Goal: Information Seeking & Learning: Learn about a topic

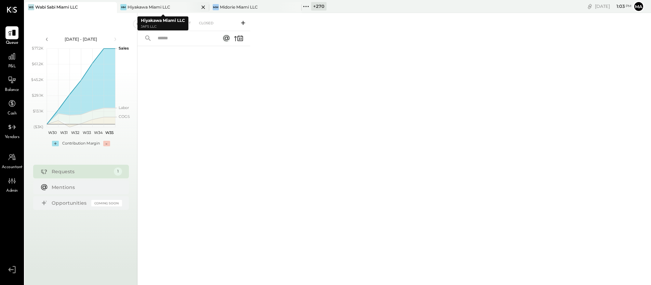
click at [140, 6] on div "Hiyakawa Miami LLC" at bounding box center [149, 7] width 43 height 6
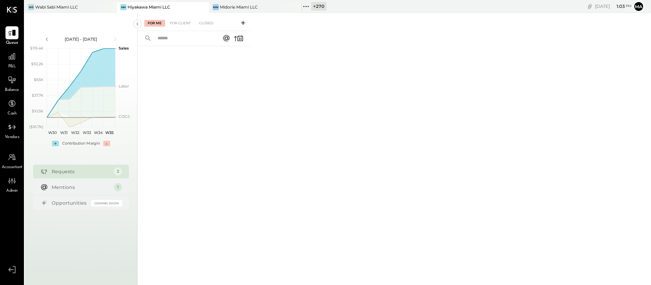
click at [242, 22] on icon at bounding box center [243, 23] width 7 height 7
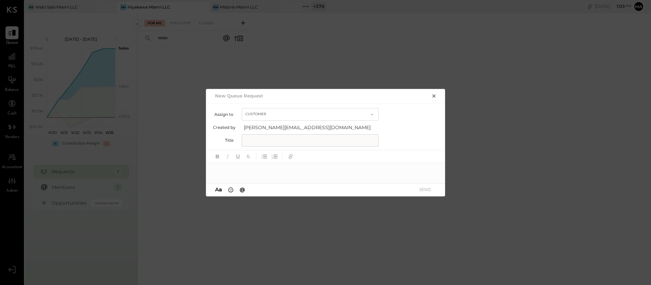
click at [262, 112] on button "Customer" at bounding box center [310, 114] width 137 height 13
click at [260, 124] on span "Accountant" at bounding box center [259, 126] width 25 height 4
click at [260, 141] on input "text" at bounding box center [310, 140] width 137 height 12
type input "**********"
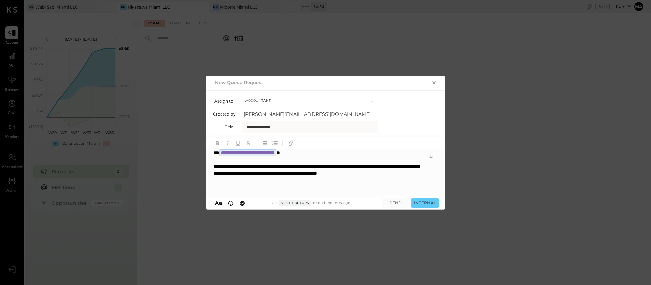
scroll to position [0, 0]
click at [276, 143] on icon "button" at bounding box center [276, 143] width 4 height 4
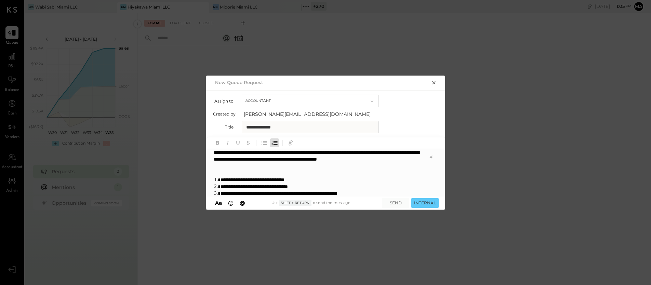
scroll to position [24, 0]
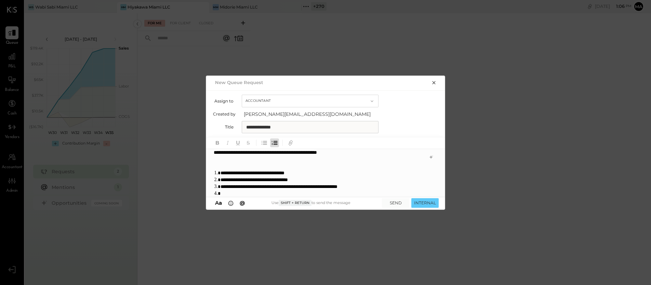
click at [310, 187] on li "**********" at bounding box center [322, 186] width 203 height 7
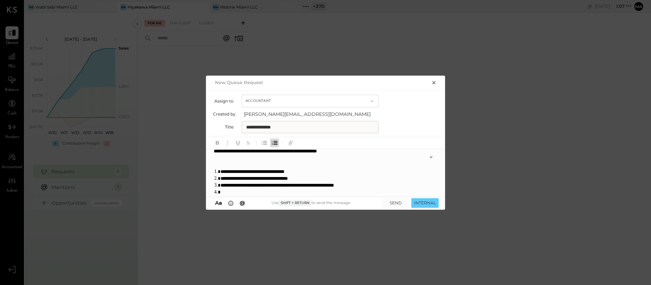
click at [348, 193] on li at bounding box center [323, 192] width 204 height 7
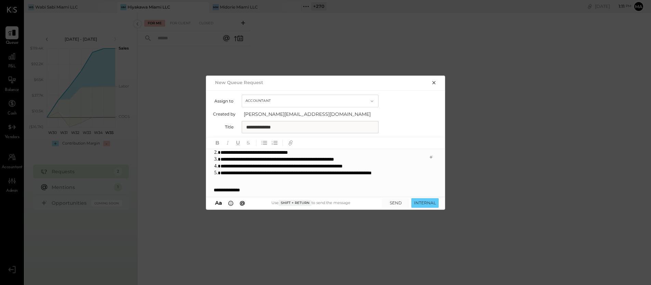
scroll to position [62, 0]
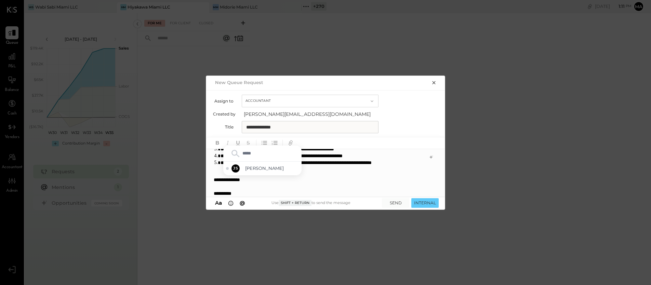
type input "******"
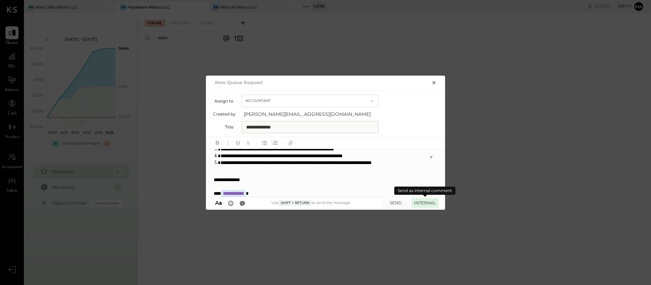
click at [426, 202] on button "INTERNAL" at bounding box center [425, 202] width 27 height 9
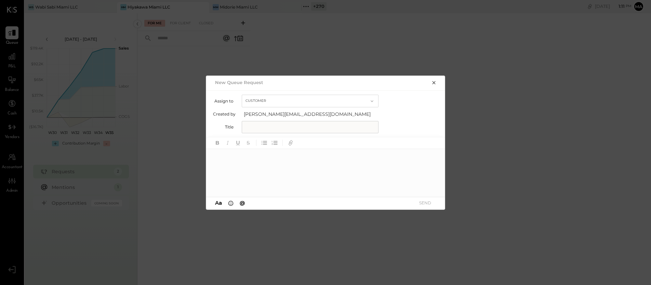
scroll to position [0, 0]
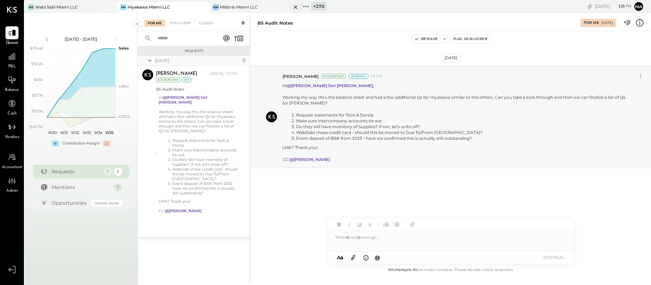
click at [244, 5] on div "Midorie Miami LLC" at bounding box center [239, 7] width 38 height 6
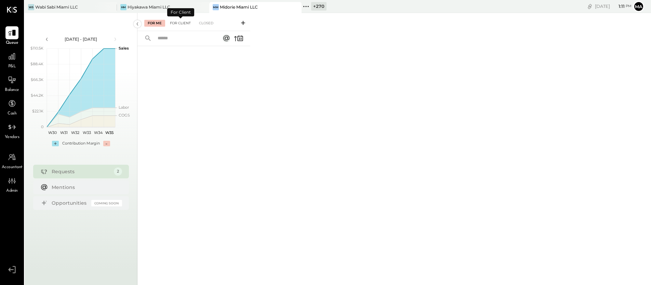
click at [181, 23] on div "For Client" at bounding box center [181, 23] width 28 height 7
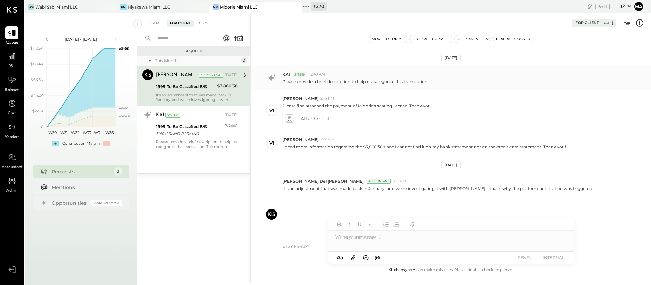
click at [329, 79] on p "Please provide a brief description to help us categorize this transaction." at bounding box center [356, 82] width 146 height 6
click at [329, 81] on p "Please provide a brief description to help us categorize this transaction." at bounding box center [356, 82] width 146 height 6
click at [297, 74] on div "System" at bounding box center [300, 74] width 15 height 5
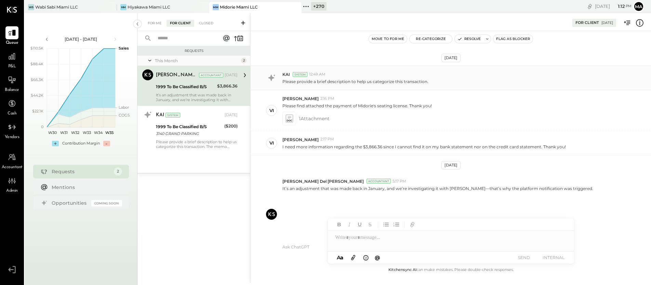
click at [297, 74] on div "System" at bounding box center [300, 74] width 15 height 5
click at [157, 23] on div "For Me" at bounding box center [154, 23] width 21 height 7
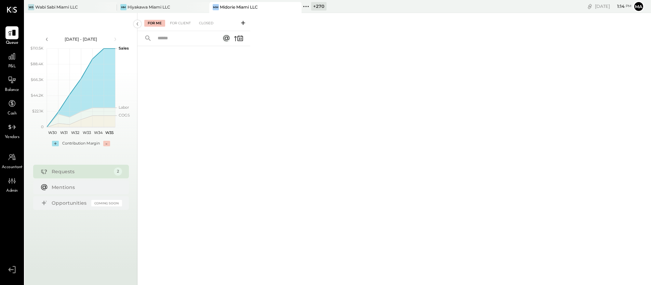
click at [243, 23] on icon at bounding box center [243, 23] width 4 height 4
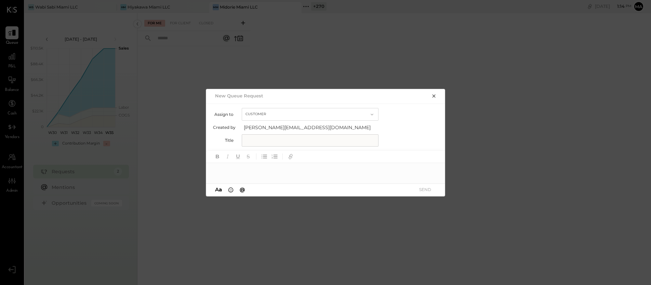
click at [248, 112] on button "Customer" at bounding box center [310, 114] width 137 height 13
click at [249, 125] on span "Accountant" at bounding box center [259, 126] width 25 height 4
click at [250, 140] on input "text" at bounding box center [310, 140] width 137 height 12
type input "**********"
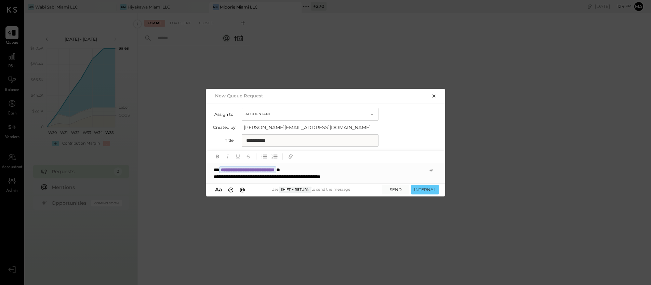
drag, startPoint x: 311, startPoint y: 178, endPoint x: 313, endPoint y: 174, distance: 4.3
click at [311, 177] on div "**********" at bounding box center [319, 176] width 211 height 7
click at [362, 178] on div "**********" at bounding box center [319, 176] width 211 height 7
click at [358, 178] on div "**********" at bounding box center [319, 176] width 211 height 7
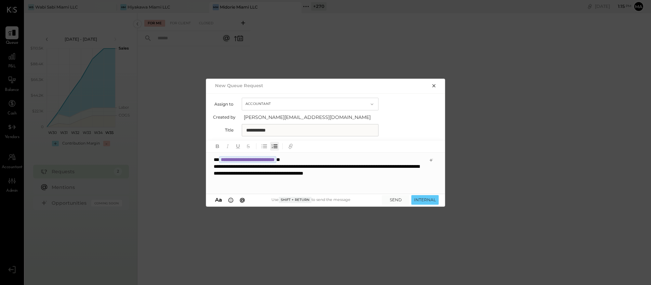
click at [277, 145] on icon "button" at bounding box center [275, 147] width 8 height 8
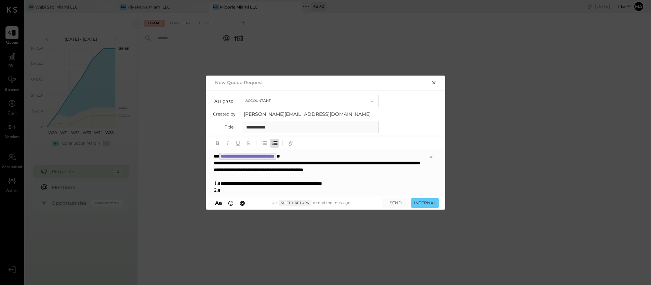
click at [374, 191] on li at bounding box center [323, 190] width 204 height 7
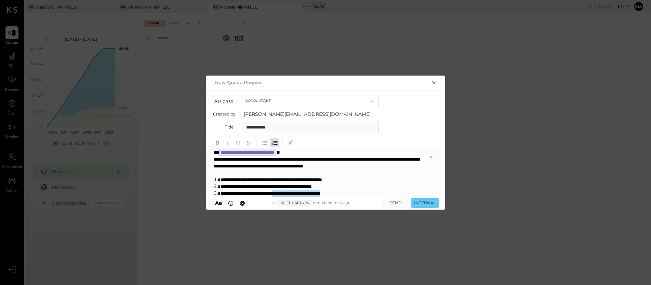
scroll to position [10, 0]
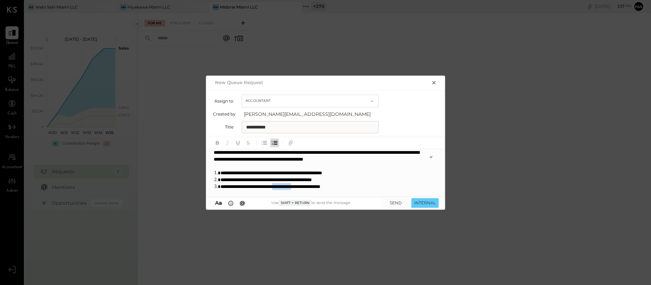
drag, startPoint x: 300, startPoint y: 193, endPoint x: 327, endPoint y: 186, distance: 28.1
click at [327, 186] on li "**********" at bounding box center [322, 186] width 203 height 7
click at [363, 189] on li "**********" at bounding box center [322, 186] width 203 height 7
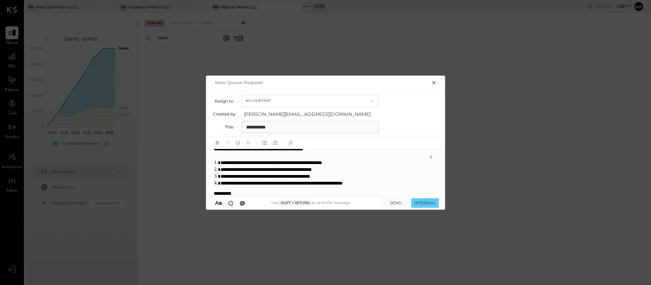
scroll to position [34, 0]
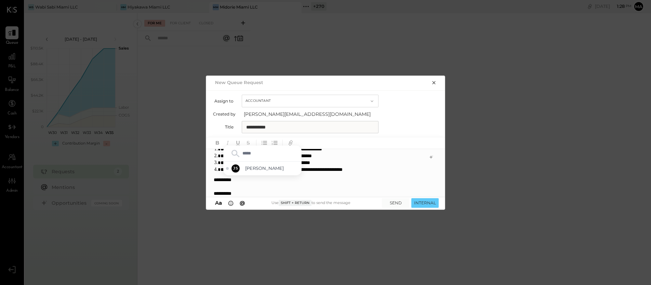
type input "******"
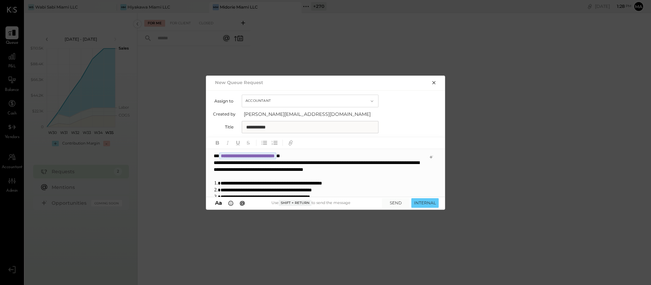
scroll to position [38, 0]
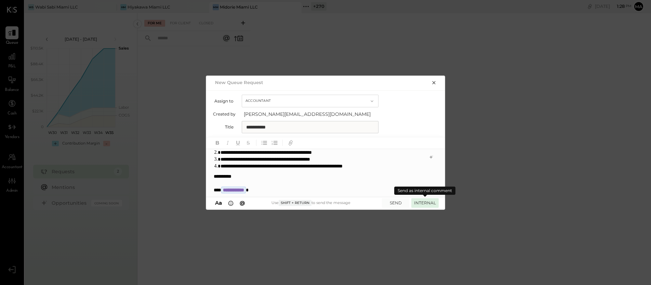
click at [423, 202] on button "INTERNAL" at bounding box center [425, 202] width 27 height 9
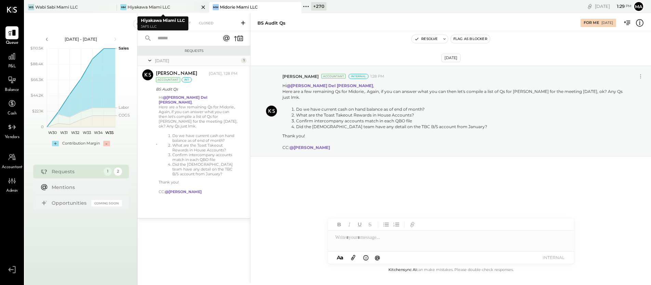
click at [137, 6] on div "Hiyakawa Miami LLC" at bounding box center [149, 7] width 43 height 6
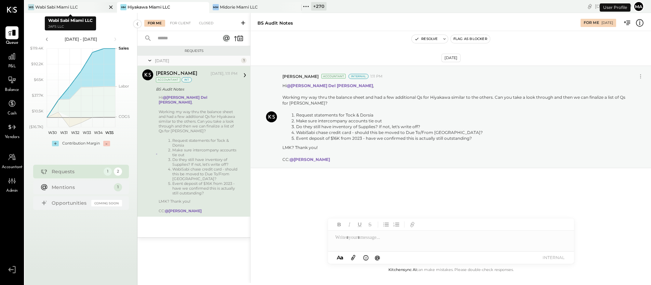
click at [75, 5] on div "Wabi Sabi Miami LLC" at bounding box center [56, 7] width 43 height 6
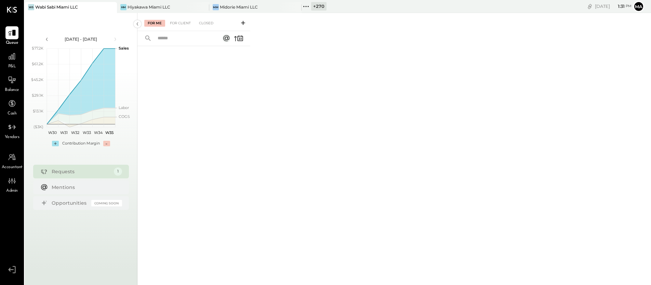
click at [243, 22] on icon at bounding box center [243, 23] width 4 height 4
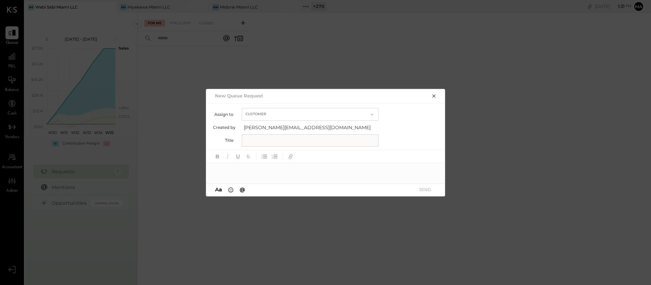
click at [252, 116] on button "Customer" at bounding box center [310, 114] width 137 height 13
click at [254, 126] on span "Accountant" at bounding box center [259, 126] width 25 height 4
click at [254, 139] on input "text" at bounding box center [310, 140] width 137 height 12
type input "**********"
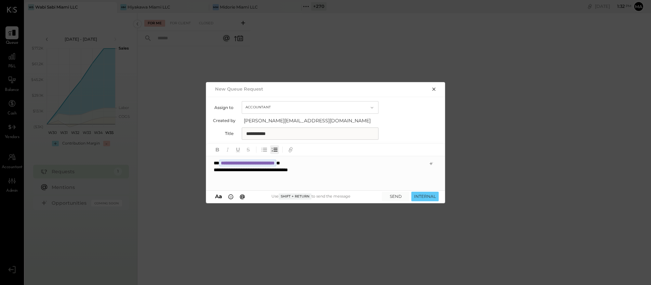
click at [275, 148] on icon "button" at bounding box center [276, 150] width 4 height 4
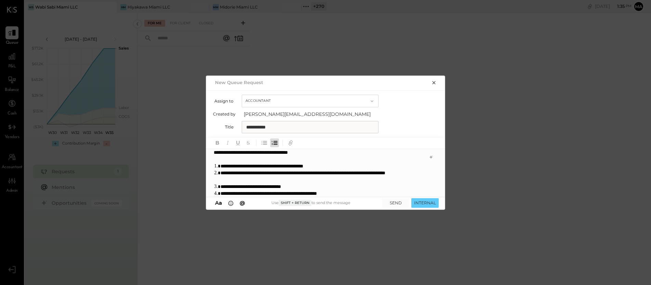
scroll to position [17, 0]
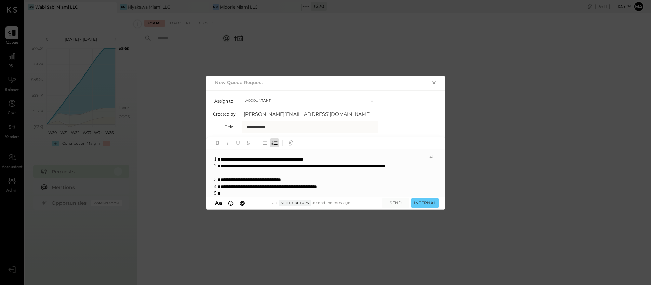
click at [364, 187] on li "**********" at bounding box center [322, 186] width 203 height 7
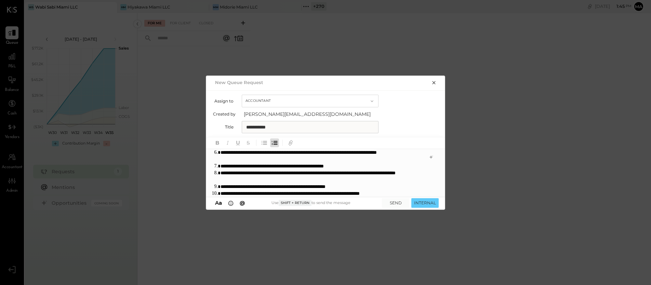
scroll to position [79, 0]
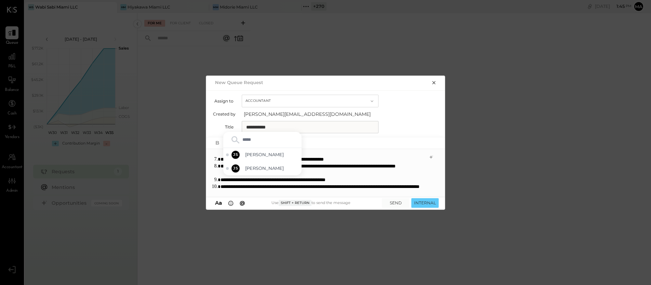
type input "******"
click at [400, 186] on li "**********" at bounding box center [322, 190] width 203 height 14
click at [356, 194] on li "**********" at bounding box center [322, 190] width 203 height 14
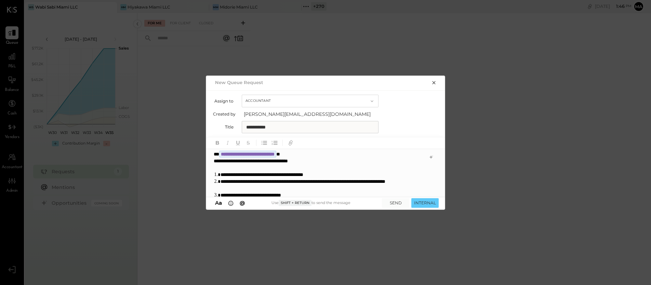
scroll to position [2, 0]
click at [423, 203] on button "INTERNAL" at bounding box center [425, 202] width 27 height 9
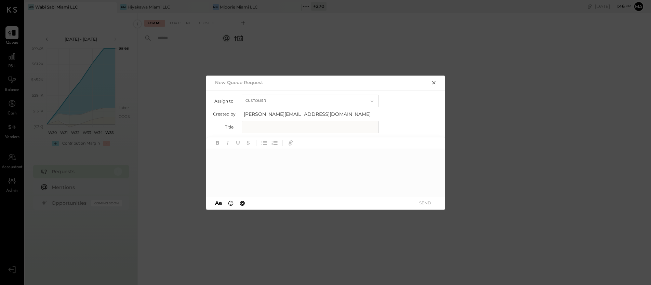
scroll to position [0, 0]
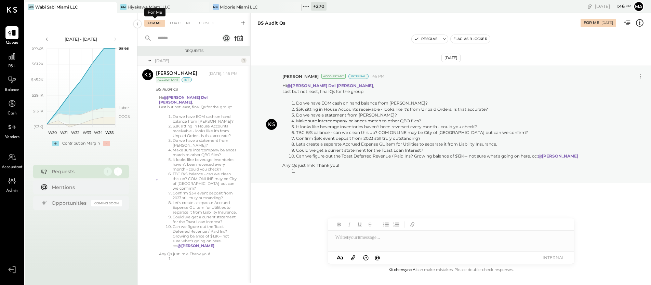
click at [159, 22] on div "For Me" at bounding box center [154, 23] width 21 height 7
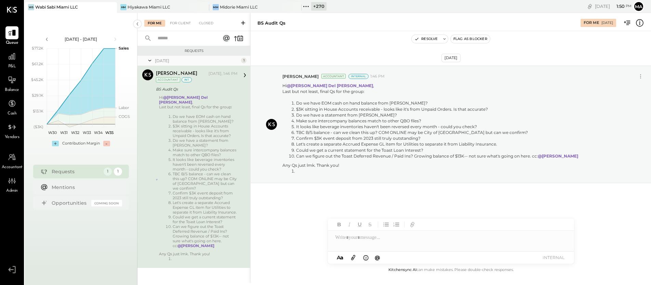
click at [112, 9] on icon at bounding box center [111, 7] width 9 height 8
click at [110, 7] on icon at bounding box center [111, 7] width 9 height 8
click at [37, 5] on div "+ 273" at bounding box center [41, 6] width 15 height 9
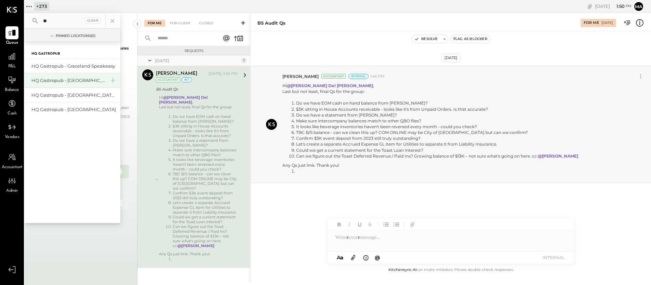
type input "**"
click at [79, 79] on div "HQ Gastropub - [GEOGRAPHIC_DATA]" at bounding box center [68, 80] width 74 height 7
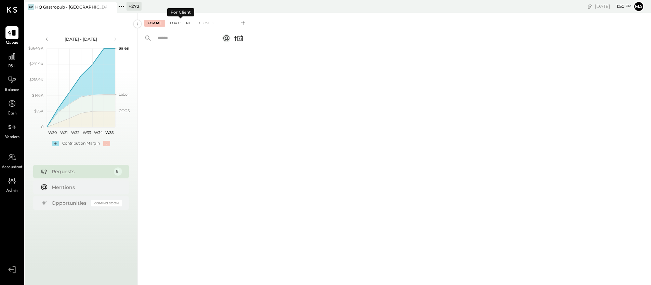
click at [184, 24] on div "For Client" at bounding box center [181, 23] width 28 height 7
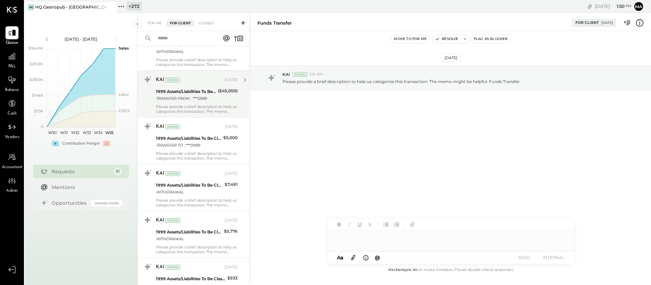
scroll to position [2100, 0]
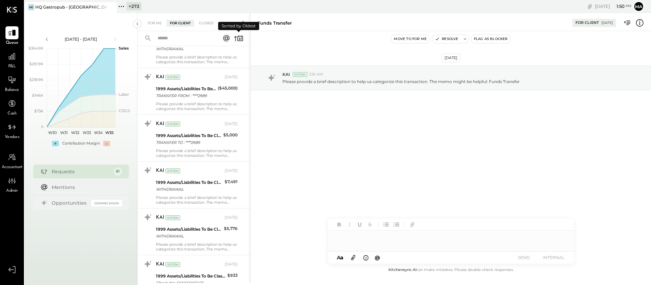
click at [238, 37] on icon at bounding box center [239, 39] width 10 height 10
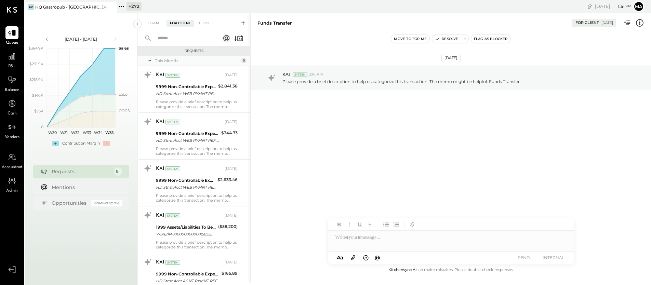
click at [11, 64] on span "P&L" at bounding box center [12, 67] width 8 height 6
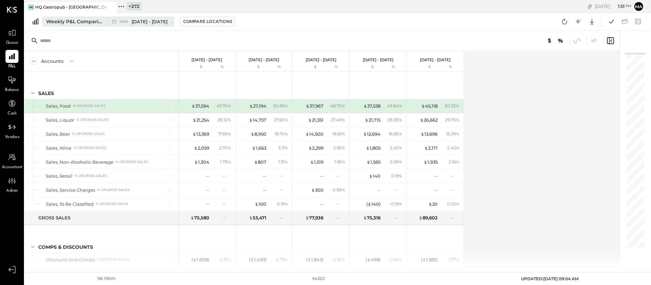
click at [94, 22] on div "Weekly P&L Comparison" at bounding box center [74, 21] width 57 height 7
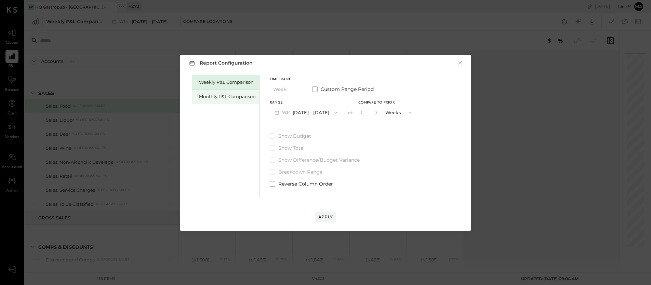
click at [248, 95] on div "Monthly P&L Comparison" at bounding box center [227, 96] width 57 height 7
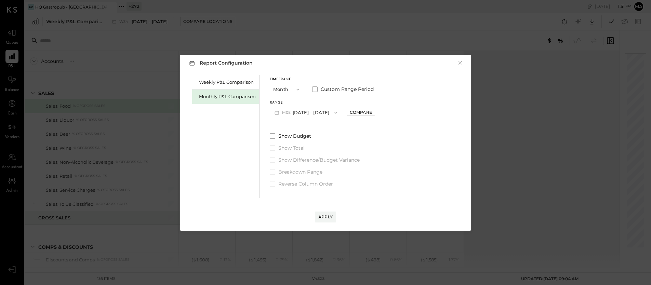
click at [320, 112] on button "M08 [DATE] - [DATE]" at bounding box center [306, 112] width 72 height 13
click at [308, 130] on span "[DATE] - [DATE]" at bounding box center [303, 128] width 33 height 6
click at [362, 112] on div "Compare" at bounding box center [361, 112] width 22 height 6
click at [374, 113] on icon "button" at bounding box center [376, 113] width 4 height 4
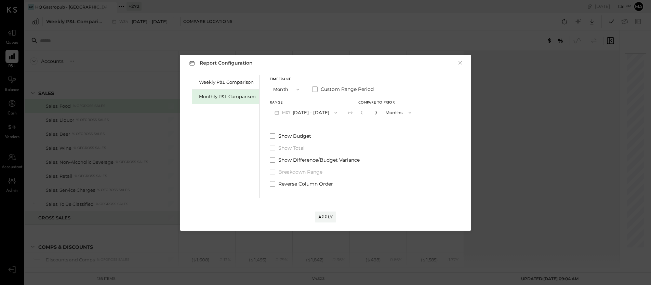
type input "*"
click at [328, 216] on div "Apply" at bounding box center [326, 217] width 14 height 6
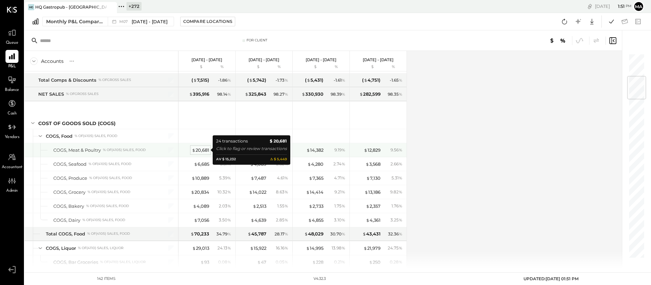
scroll to position [195, 0]
click at [201, 148] on div "$ 20,681" at bounding box center [200, 149] width 17 height 7
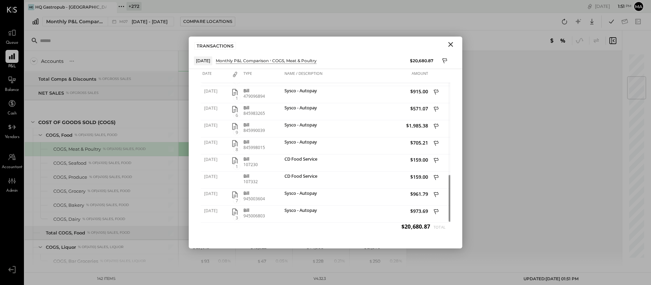
drag, startPoint x: 452, startPoint y: 43, endPoint x: 416, endPoint y: 65, distance: 42.1
click at [452, 43] on icon "Close" at bounding box center [451, 44] width 5 height 5
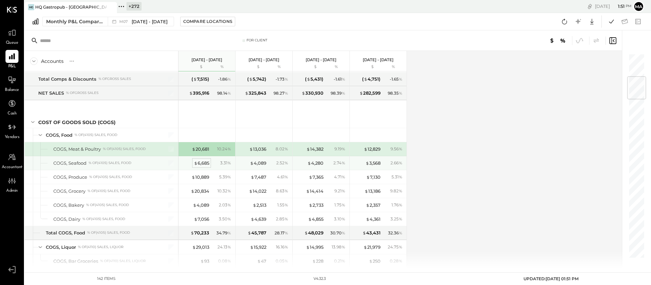
click at [201, 164] on div "$ 6,685" at bounding box center [201, 163] width 15 height 7
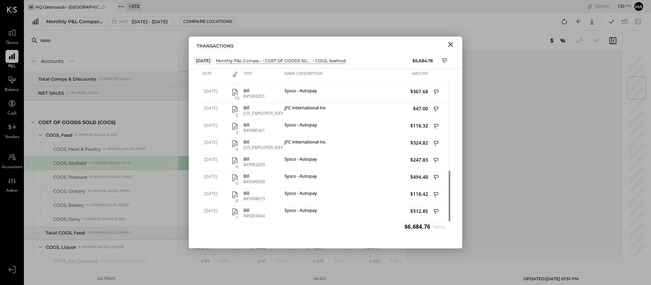
drag, startPoint x: 452, startPoint y: 42, endPoint x: 450, endPoint y: 46, distance: 3.8
click at [452, 42] on icon "Close" at bounding box center [451, 44] width 8 height 8
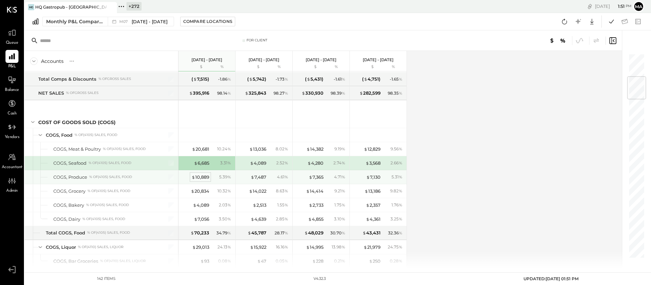
click at [204, 176] on div "$ 10,889" at bounding box center [201, 177] width 18 height 7
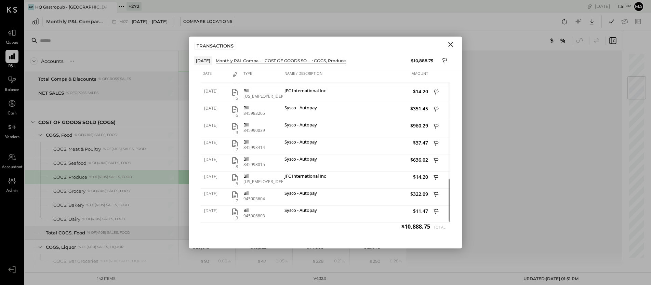
click at [451, 45] on icon "Close" at bounding box center [451, 44] width 5 height 5
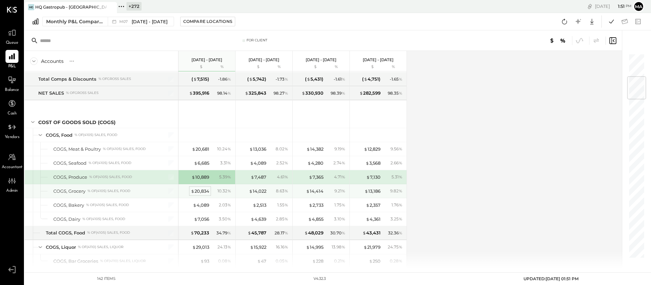
click at [195, 192] on div "$ 20,834" at bounding box center [200, 191] width 18 height 7
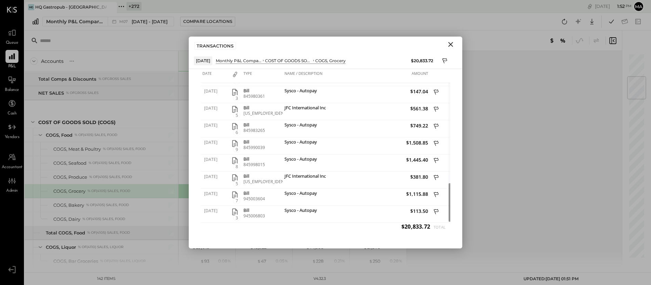
click at [453, 43] on icon "Close" at bounding box center [451, 44] width 8 height 8
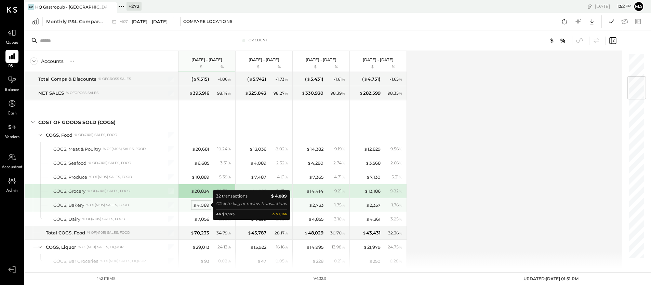
click at [201, 203] on div "$ 4,089" at bounding box center [201, 205] width 16 height 7
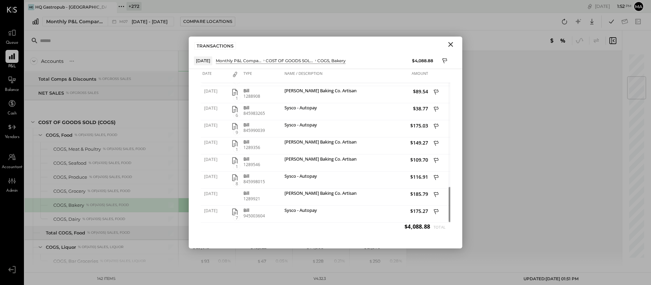
click at [450, 43] on icon "Close" at bounding box center [451, 44] width 8 height 8
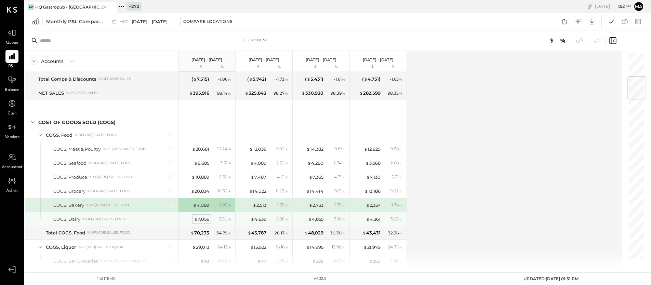
click at [206, 218] on div "$ 7,056" at bounding box center [201, 219] width 15 height 7
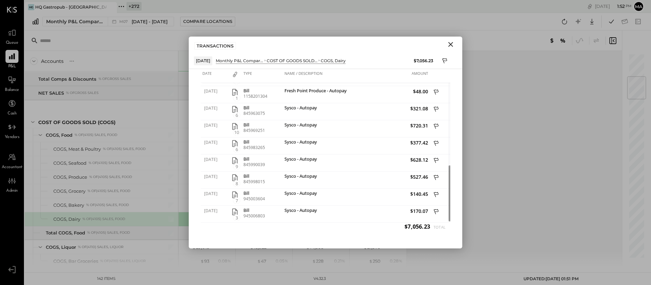
click at [451, 42] on icon "Close" at bounding box center [451, 44] width 8 height 8
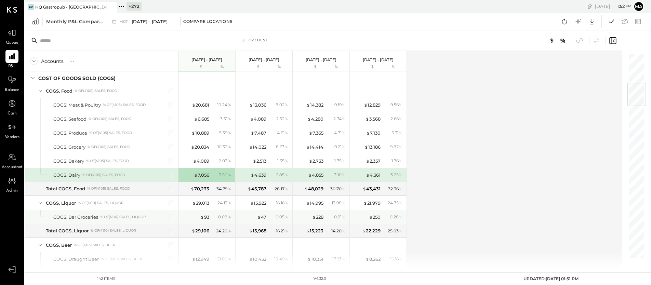
scroll to position [262, 0]
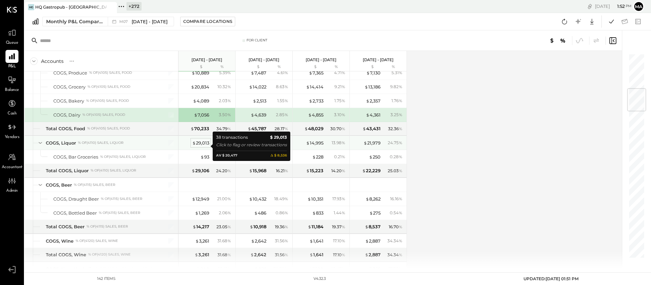
click at [201, 143] on div "$ 29,013" at bounding box center [200, 143] width 17 height 7
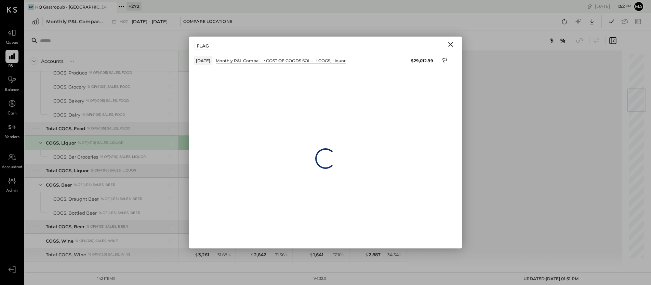
scroll to position [300, 0]
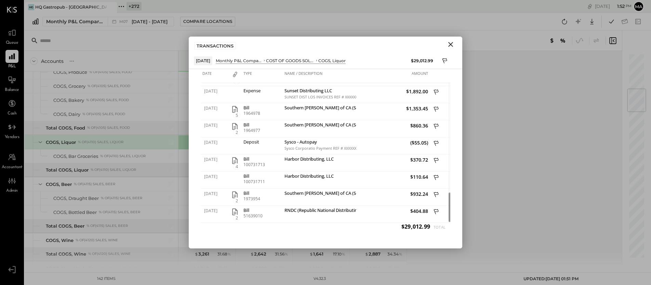
click at [452, 43] on icon "Close" at bounding box center [451, 44] width 5 height 5
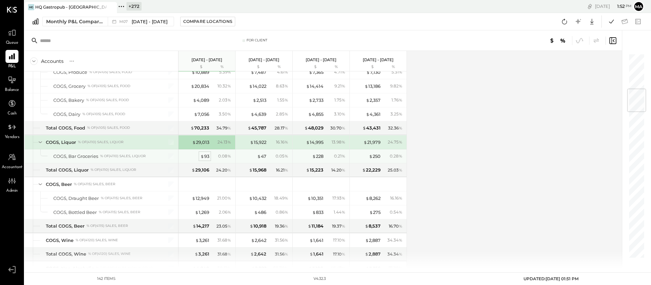
click at [207, 156] on div "$ 93" at bounding box center [204, 156] width 9 height 7
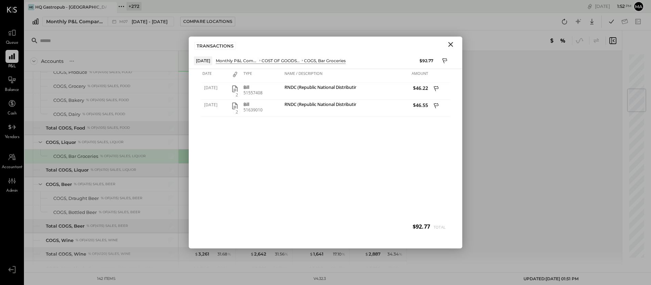
click at [450, 44] on icon "Close" at bounding box center [451, 44] width 5 height 5
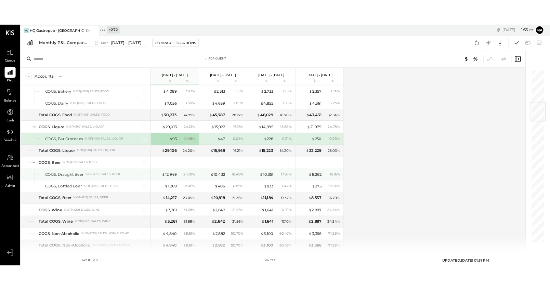
scroll to position [339, 0]
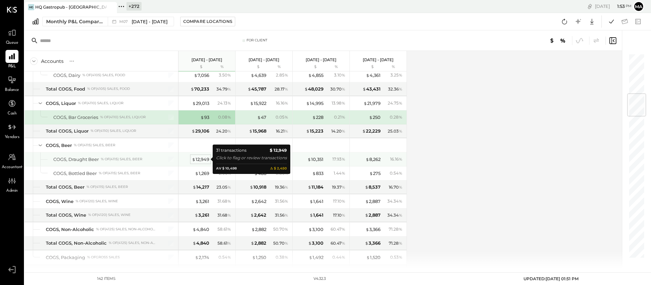
click at [202, 159] on div "$ 12,949" at bounding box center [200, 159] width 17 height 7
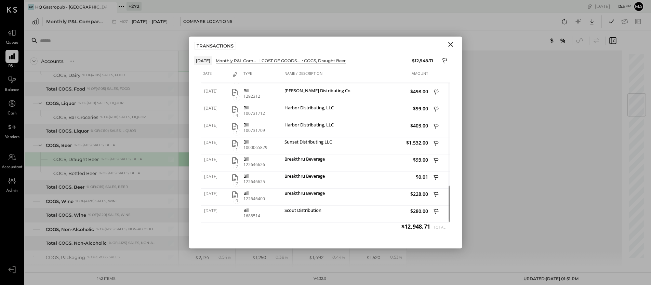
click at [451, 42] on icon "Close" at bounding box center [451, 44] width 8 height 8
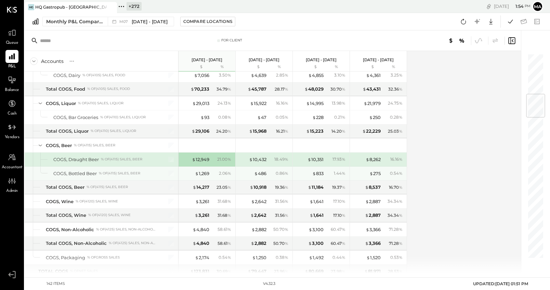
scroll to position [343, 0]
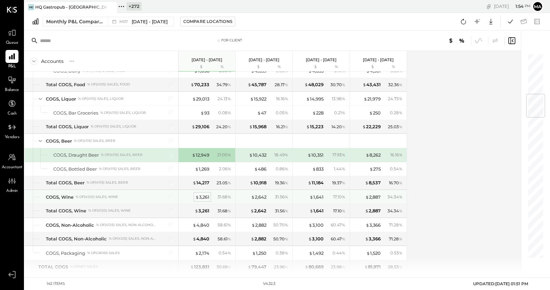
click at [203, 196] on div "$ 3,261" at bounding box center [202, 197] width 14 height 7
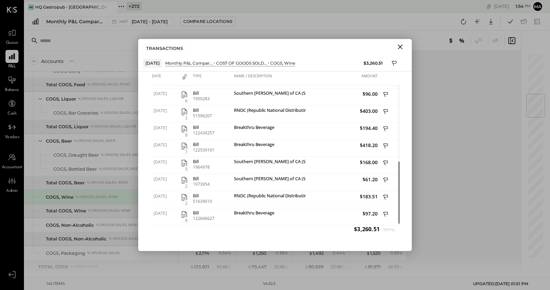
click at [399, 46] on icon "Close" at bounding box center [400, 46] width 5 height 5
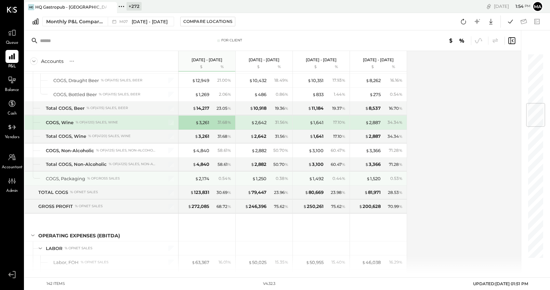
scroll to position [419, 0]
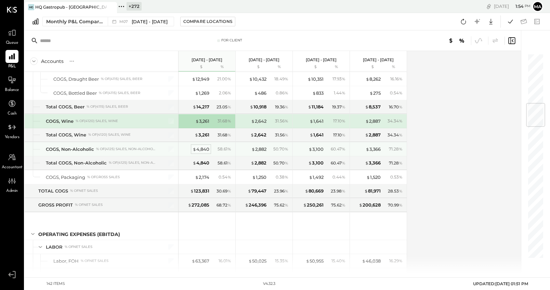
click at [200, 148] on div "$ 4,840" at bounding box center [201, 149] width 17 height 7
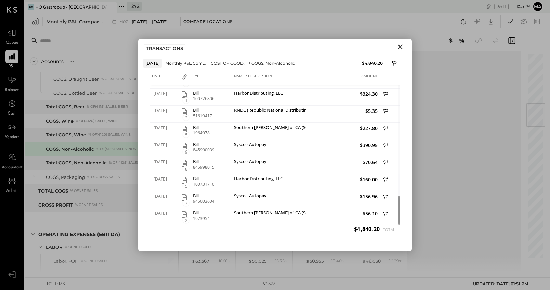
click at [399, 46] on icon "Close" at bounding box center [400, 46] width 5 height 5
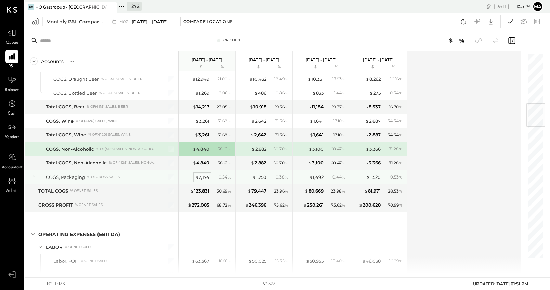
click at [206, 177] on div "$ 2,174" at bounding box center [202, 177] width 14 height 7
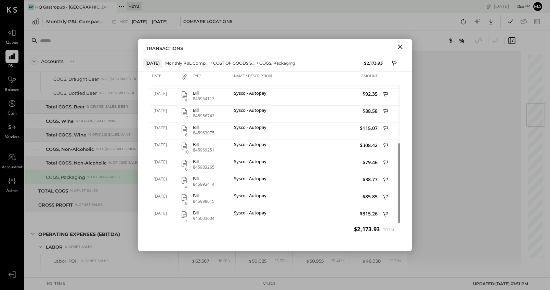
click at [400, 45] on icon "Close" at bounding box center [400, 47] width 8 height 8
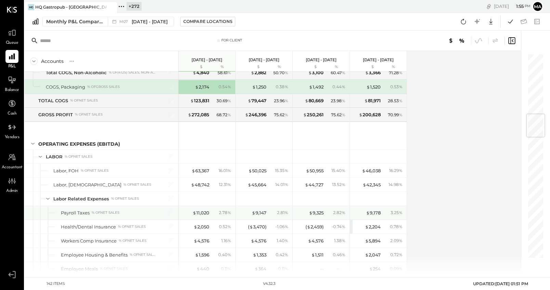
scroll to position [510, 0]
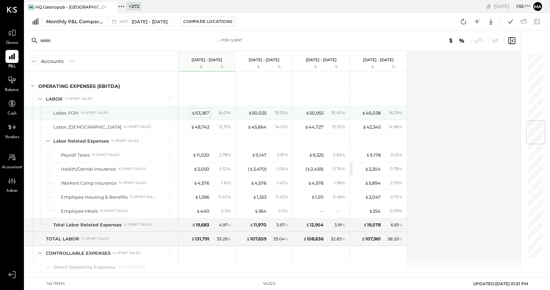
click at [199, 110] on div "$ 63,367" at bounding box center [201, 113] width 18 height 7
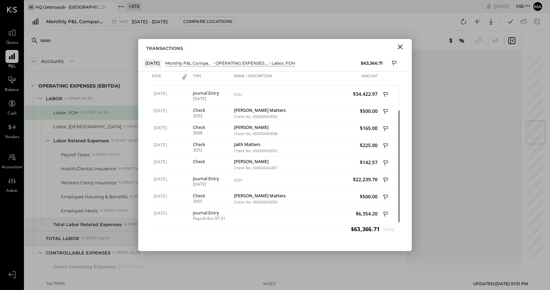
click at [398, 46] on icon "Close" at bounding box center [400, 47] width 8 height 8
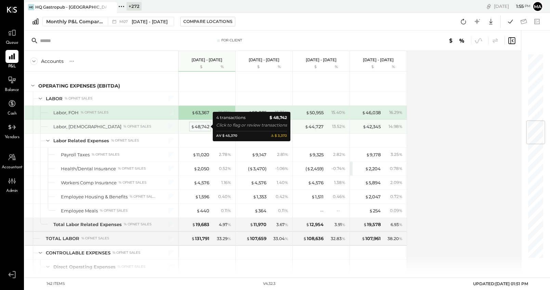
click at [196, 125] on div "$ 48,742" at bounding box center [200, 127] width 18 height 7
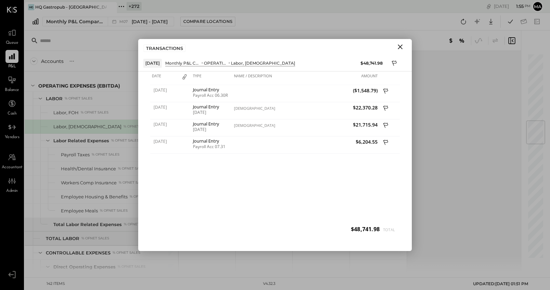
click at [399, 47] on icon "Close" at bounding box center [400, 47] width 8 height 8
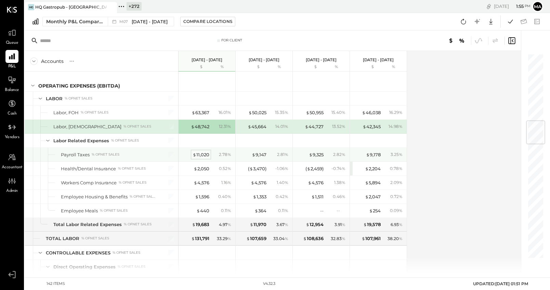
click at [203, 155] on div "$ 11,020" at bounding box center [201, 155] width 17 height 7
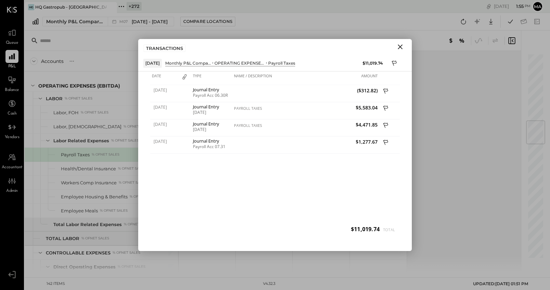
click at [400, 47] on icon "Close" at bounding box center [400, 46] width 5 height 5
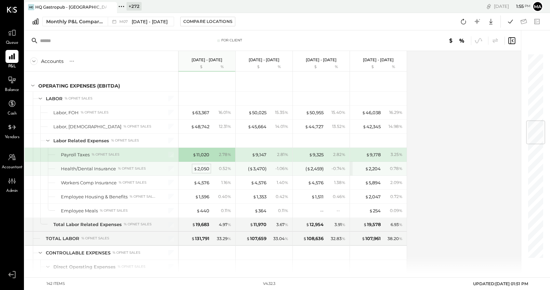
click at [200, 169] on div "$ 2,050" at bounding box center [202, 169] width 16 height 7
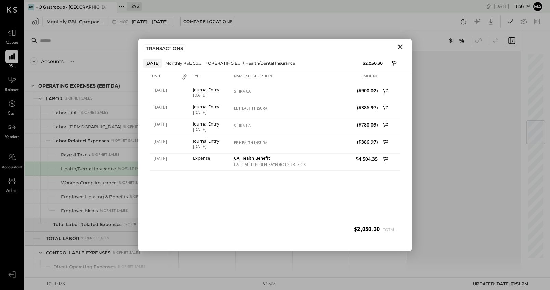
click at [401, 45] on icon "Close" at bounding box center [400, 46] width 5 height 5
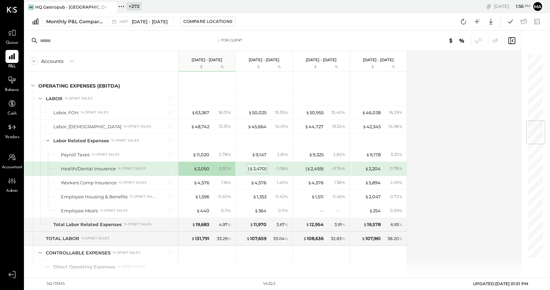
click at [259, 169] on div "( $ 3,470 )" at bounding box center [257, 169] width 18 height 7
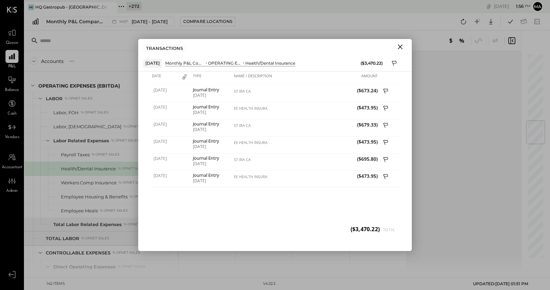
click at [402, 46] on icon "Close" at bounding box center [400, 47] width 8 height 8
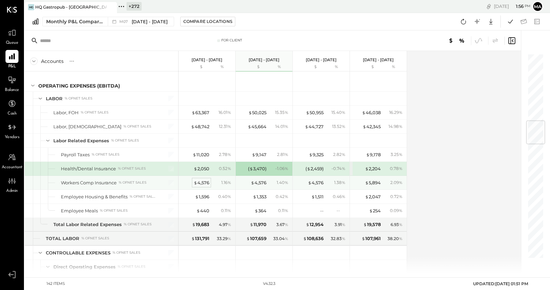
click at [203, 182] on div "$ 4,576" at bounding box center [202, 183] width 16 height 7
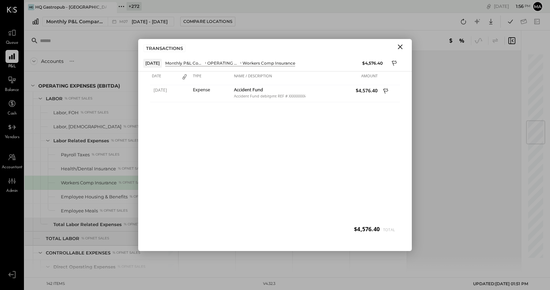
click at [402, 47] on icon "Close" at bounding box center [400, 47] width 8 height 8
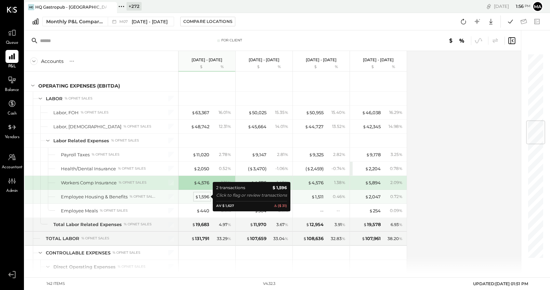
click at [201, 196] on div "$ 1,596" at bounding box center [202, 197] width 14 height 7
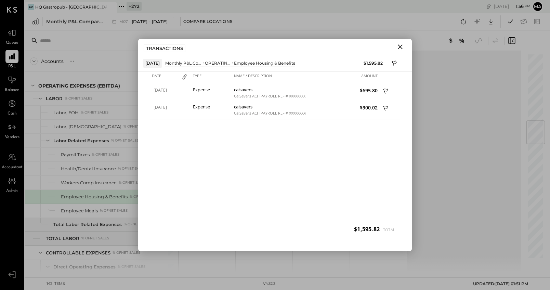
click at [399, 47] on icon "Close" at bounding box center [400, 47] width 8 height 8
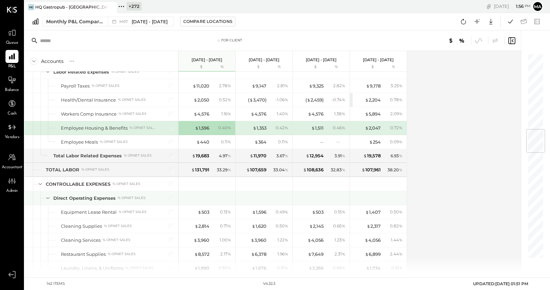
scroll to position [639, 0]
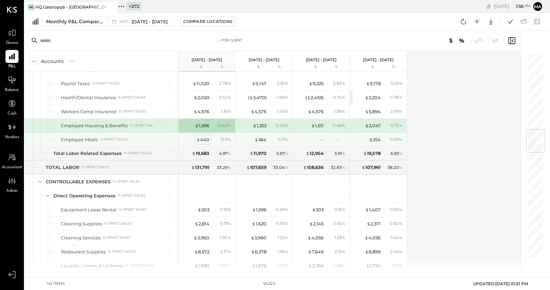
click at [207, 140] on div "$ 440" at bounding box center [202, 140] width 13 height 7
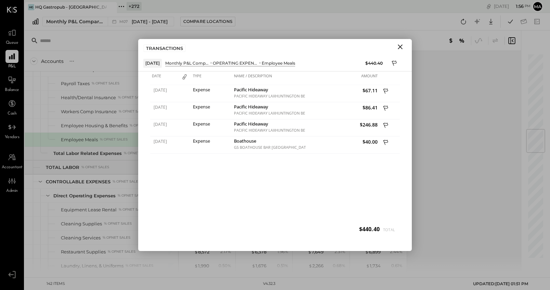
click at [400, 47] on icon "Close" at bounding box center [400, 47] width 8 height 8
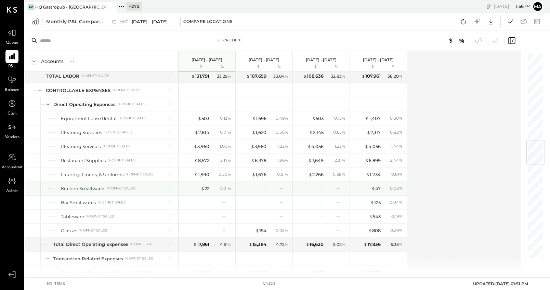
scroll to position [736, 0]
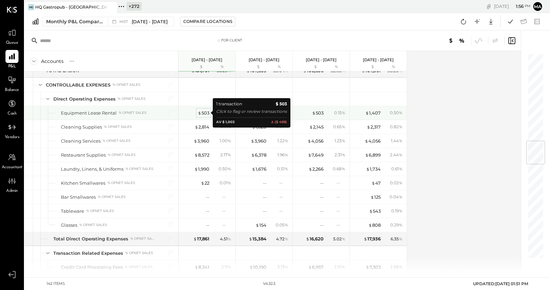
click at [205, 112] on div "$ 503" at bounding box center [204, 113] width 12 height 7
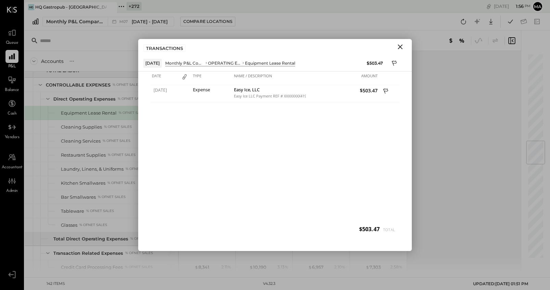
click at [401, 46] on icon "Close" at bounding box center [400, 46] width 5 height 5
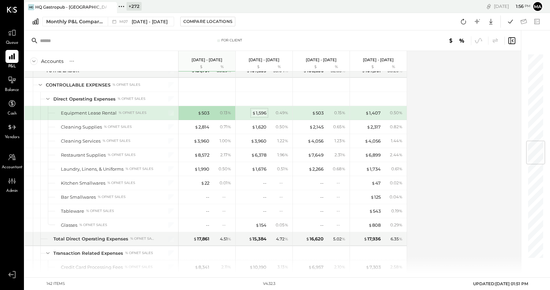
click at [261, 112] on div "$ 1,596" at bounding box center [259, 113] width 14 height 7
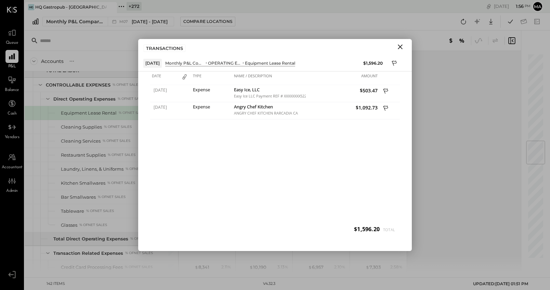
click at [401, 47] on icon "Close" at bounding box center [400, 46] width 5 height 5
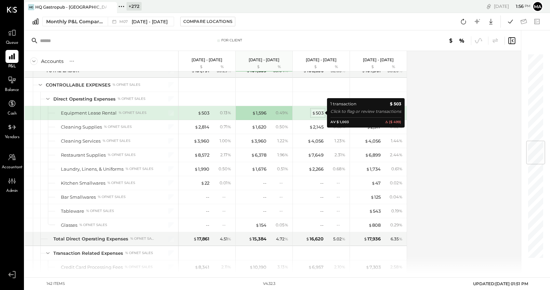
click at [318, 113] on div "$ 503" at bounding box center [318, 113] width 12 height 7
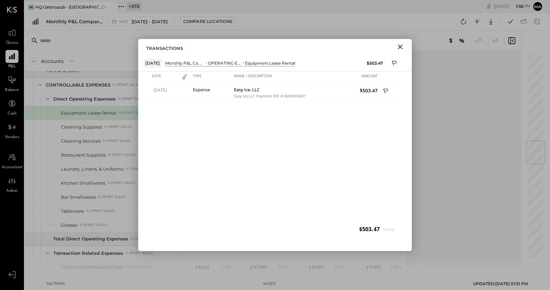
click at [401, 45] on icon "Close" at bounding box center [400, 47] width 8 height 8
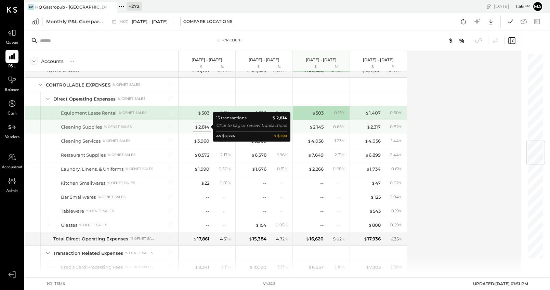
click at [201, 127] on div "$ 2,814" at bounding box center [202, 127] width 15 height 7
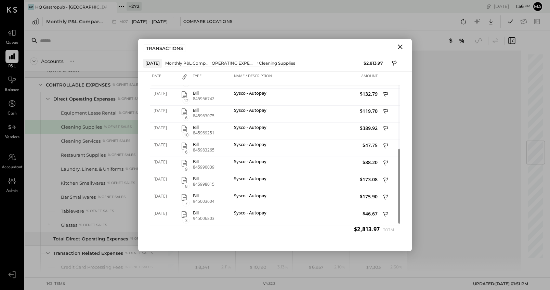
drag, startPoint x: 401, startPoint y: 46, endPoint x: 397, endPoint y: 47, distance: 4.8
click at [401, 46] on icon "Close" at bounding box center [400, 46] width 5 height 5
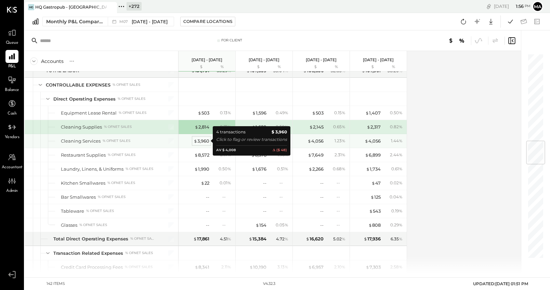
click at [205, 141] on div "$ 3,960" at bounding box center [202, 141] width 16 height 7
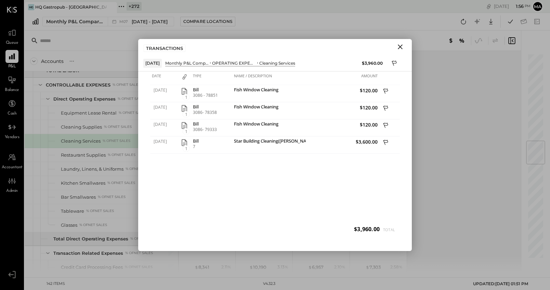
click at [400, 48] on icon "Close" at bounding box center [400, 47] width 8 height 8
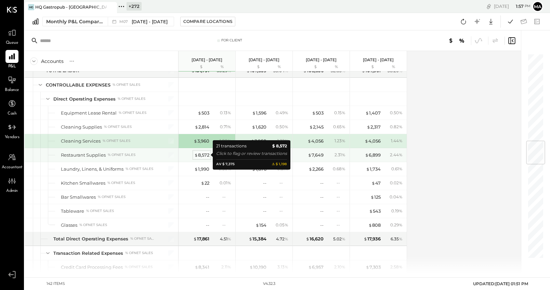
click at [202, 154] on div "$ 8,572" at bounding box center [201, 155] width 15 height 7
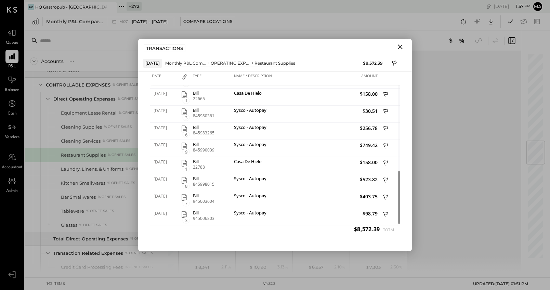
drag, startPoint x: 401, startPoint y: 47, endPoint x: 377, endPoint y: 67, distance: 30.9
click at [400, 48] on icon "Close" at bounding box center [400, 47] width 8 height 8
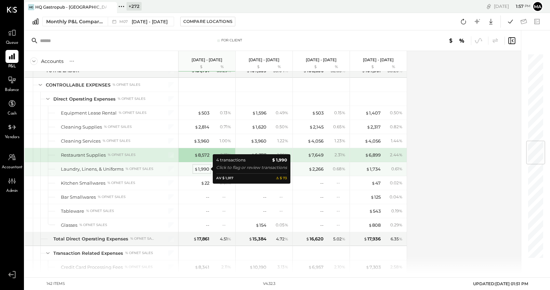
click at [199, 167] on div "$ 1,990" at bounding box center [201, 169] width 15 height 7
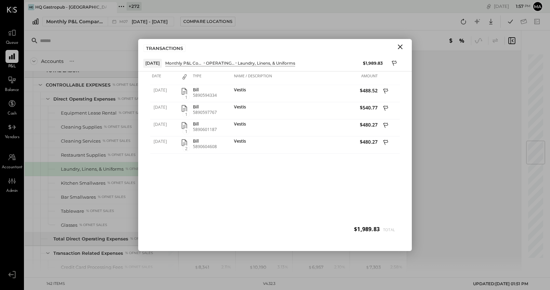
click at [402, 47] on icon "Close" at bounding box center [400, 47] width 8 height 8
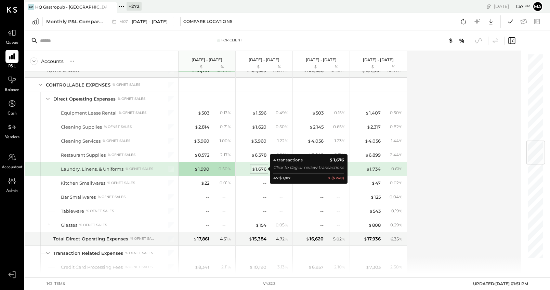
click at [259, 167] on div "$ 1,676" at bounding box center [259, 169] width 15 height 7
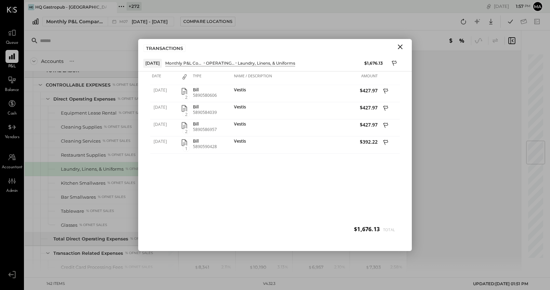
click at [401, 46] on icon "Close" at bounding box center [400, 46] width 5 height 5
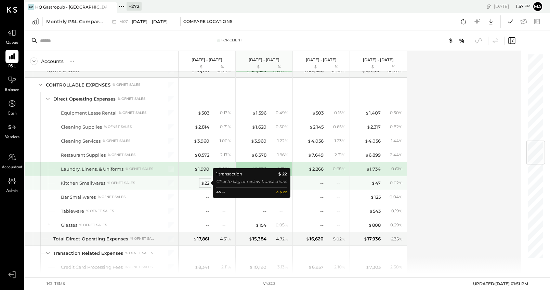
click at [202, 181] on span "$" at bounding box center [203, 182] width 4 height 5
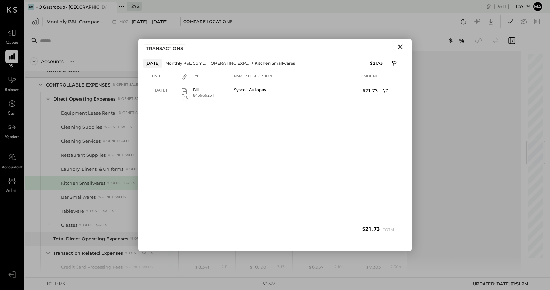
click at [399, 46] on icon "Close" at bounding box center [400, 46] width 5 height 5
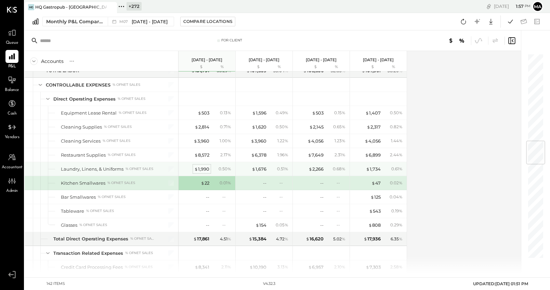
click at [201, 168] on div "$ 1,990" at bounding box center [201, 169] width 15 height 7
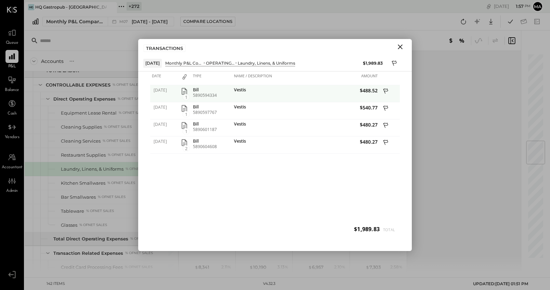
click at [186, 91] on icon "button" at bounding box center [184, 91] width 5 height 7
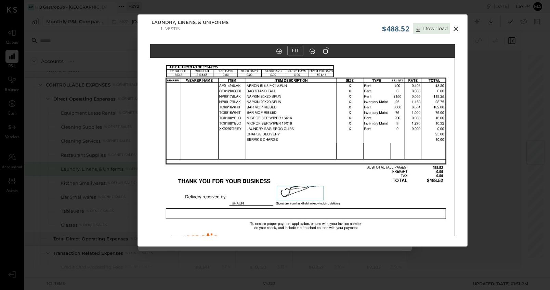
drag, startPoint x: 345, startPoint y: 94, endPoint x: 345, endPoint y: 117, distance: 22.2
click at [344, 118] on img at bounding box center [302, 151] width 305 height 394
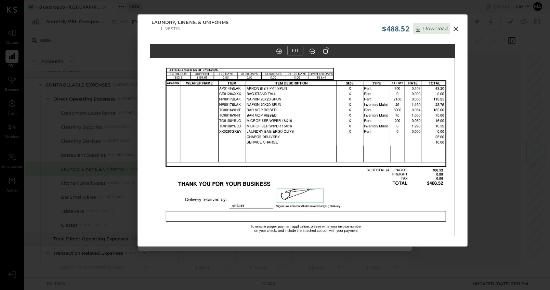
click at [454, 27] on icon at bounding box center [456, 28] width 5 height 5
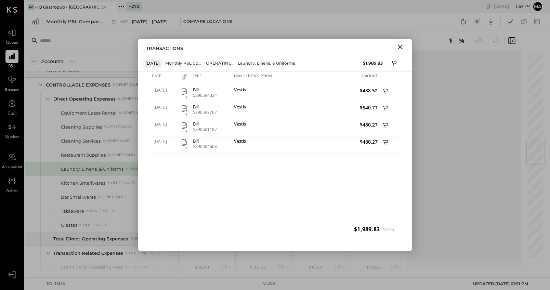
click at [398, 46] on icon "Close" at bounding box center [400, 47] width 8 height 8
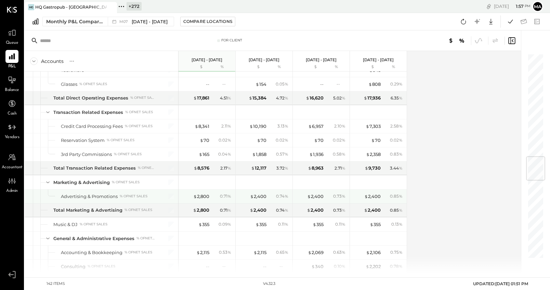
scroll to position [877, 0]
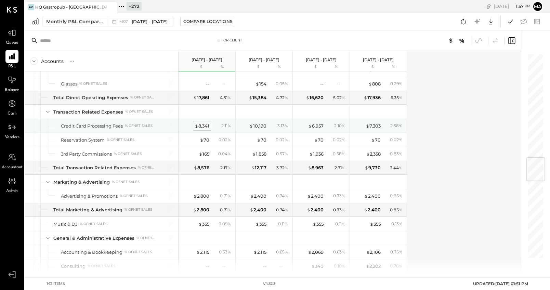
click at [200, 126] on div "$ 8,341" at bounding box center [202, 126] width 15 height 7
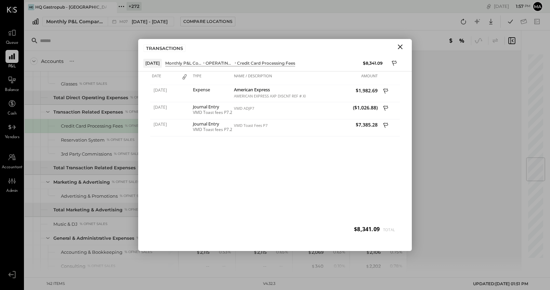
click at [399, 47] on icon "Close" at bounding box center [400, 47] width 8 height 8
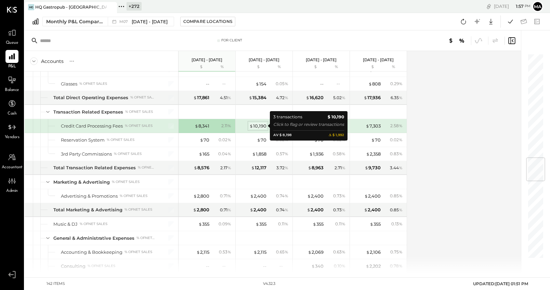
click at [262, 127] on div "$ 10,190" at bounding box center [257, 126] width 17 height 7
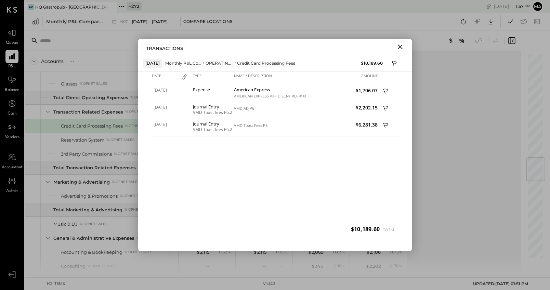
click at [399, 46] on icon "Close" at bounding box center [400, 47] width 8 height 8
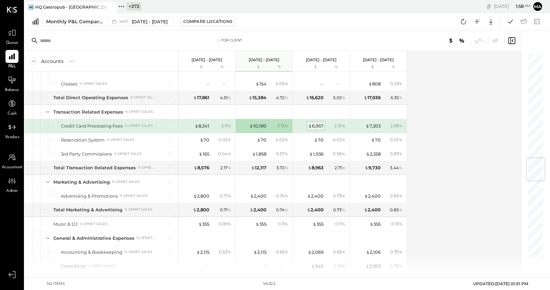
click at [316, 127] on div "$ 6,957" at bounding box center [315, 126] width 15 height 7
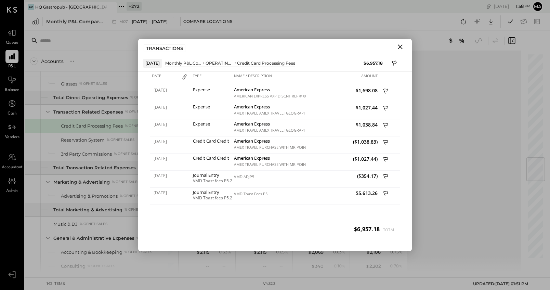
click at [402, 46] on icon "Close" at bounding box center [400, 46] width 5 height 5
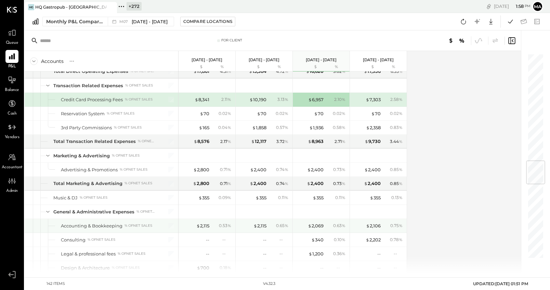
scroll to position [904, 0]
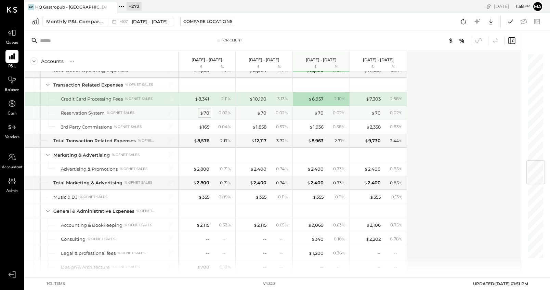
click at [204, 113] on div "$ 70" at bounding box center [205, 113] width 10 height 7
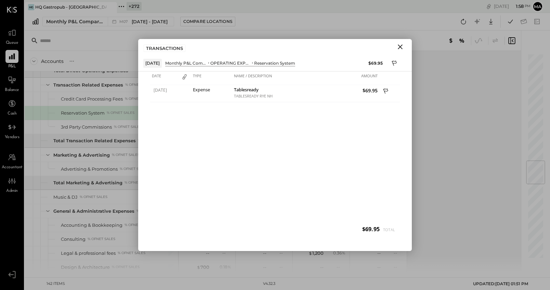
drag, startPoint x: 400, startPoint y: 45, endPoint x: 306, endPoint y: 78, distance: 100.1
click at [400, 45] on icon "Close" at bounding box center [400, 47] width 8 height 8
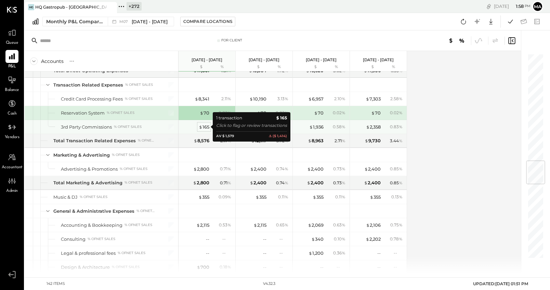
click at [204, 126] on div "$ 165" at bounding box center [204, 127] width 11 height 7
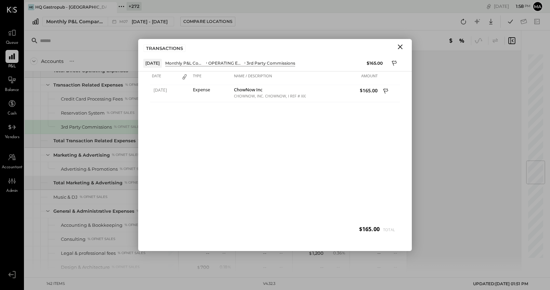
click at [401, 46] on icon "Close" at bounding box center [400, 46] width 5 height 5
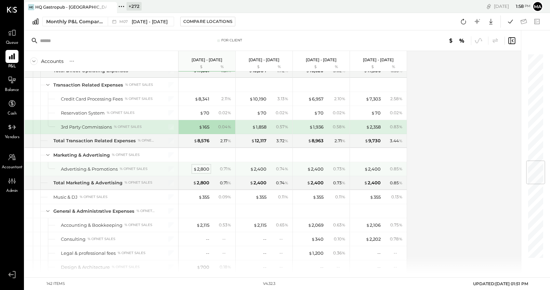
click at [201, 171] on div "$ 2,800" at bounding box center [201, 169] width 16 height 7
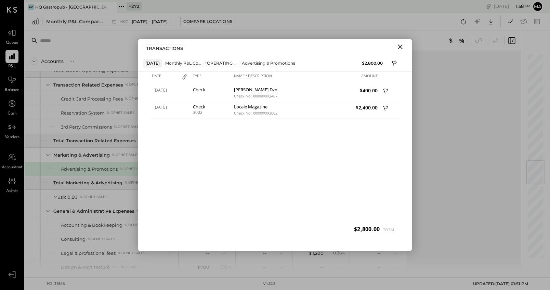
click at [402, 46] on icon "Close" at bounding box center [400, 47] width 8 height 8
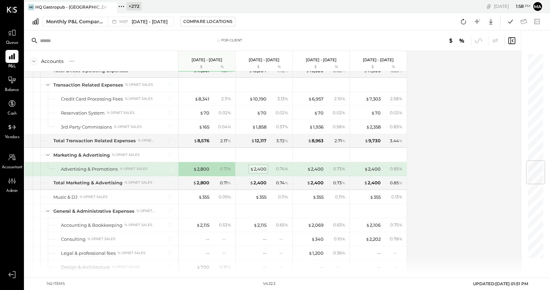
click at [260, 170] on div "$ 2,400" at bounding box center [258, 169] width 16 height 7
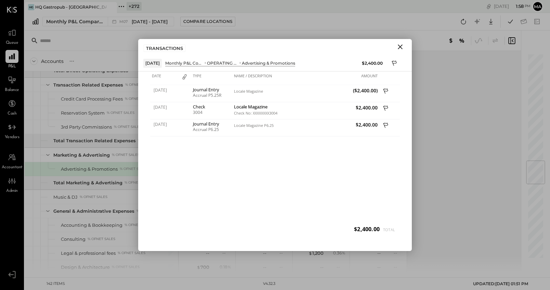
click at [400, 47] on icon "Close" at bounding box center [400, 46] width 5 height 5
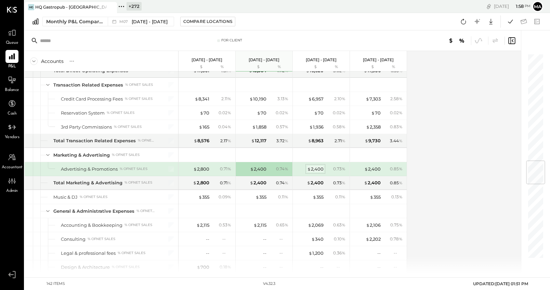
click at [316, 169] on div "$ 2,400" at bounding box center [315, 169] width 16 height 7
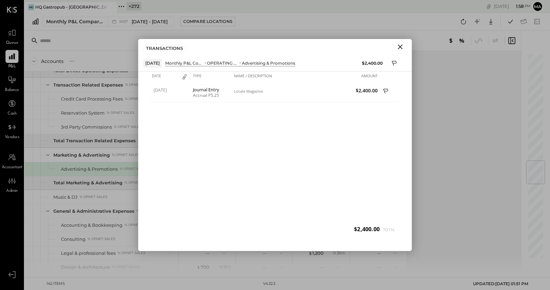
drag, startPoint x: 400, startPoint y: 46, endPoint x: 389, endPoint y: 61, distance: 18.3
click at [400, 46] on icon "Close" at bounding box center [400, 46] width 5 height 5
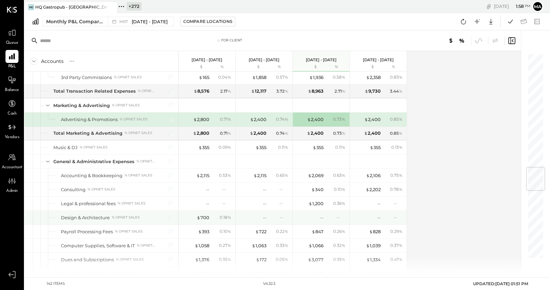
scroll to position [960, 0]
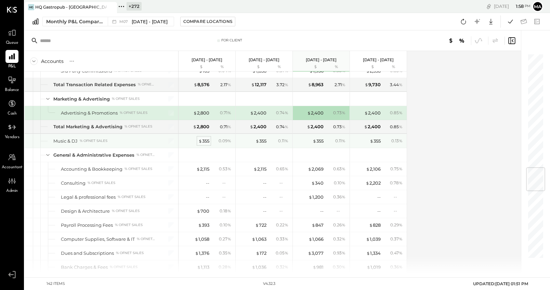
click at [205, 142] on div "$ 355" at bounding box center [203, 141] width 11 height 7
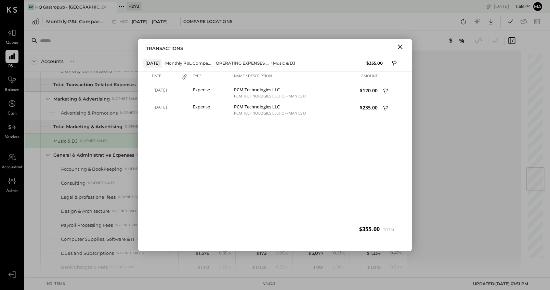
click at [400, 46] on icon "Close" at bounding box center [400, 46] width 5 height 5
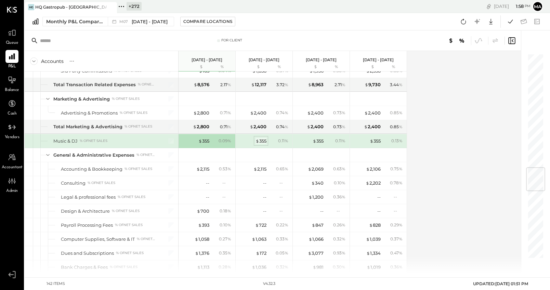
click at [260, 140] on div "$ 355" at bounding box center [261, 141] width 11 height 7
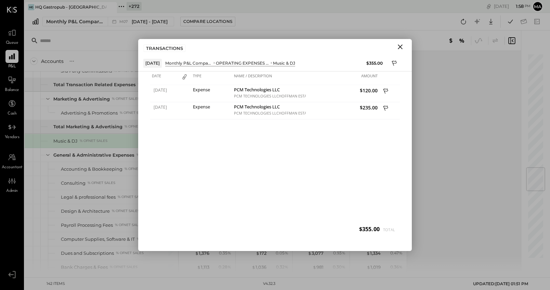
click at [398, 46] on icon "Close" at bounding box center [400, 47] width 8 height 8
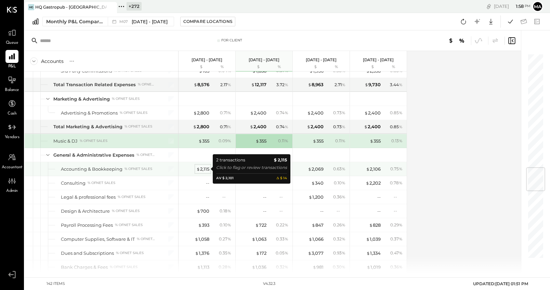
click at [205, 169] on div "$ 2,115" at bounding box center [202, 169] width 13 height 7
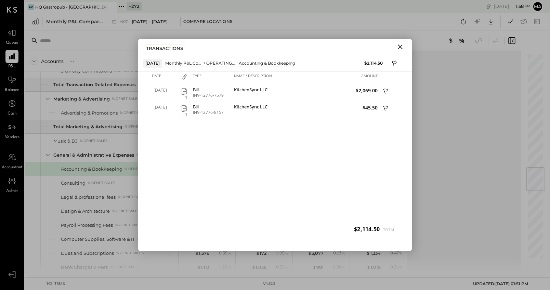
click at [404, 42] on button "Close" at bounding box center [400, 46] width 12 height 9
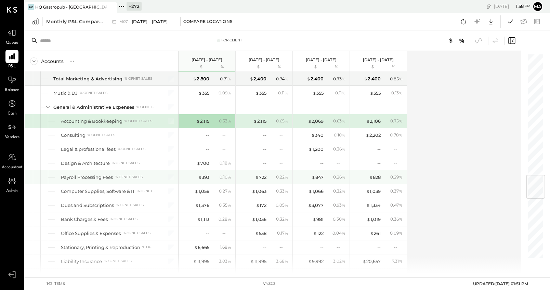
scroll to position [1024, 0]
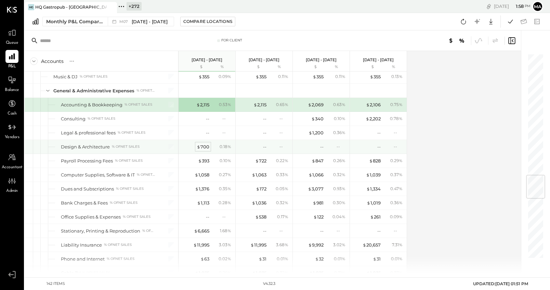
click at [203, 146] on div "$ 700" at bounding box center [203, 147] width 13 height 7
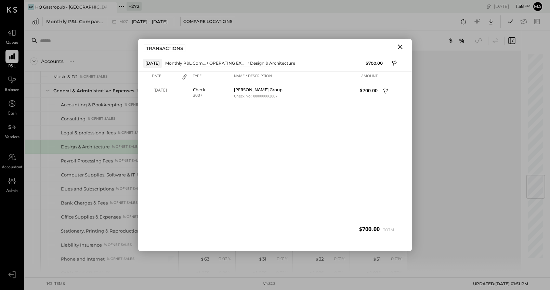
click at [399, 47] on icon "Close" at bounding box center [400, 46] width 5 height 5
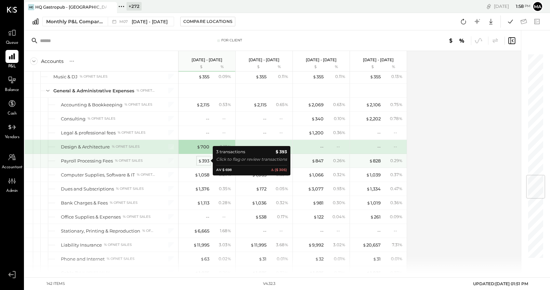
click at [204, 161] on div "$ 393" at bounding box center [203, 161] width 11 height 7
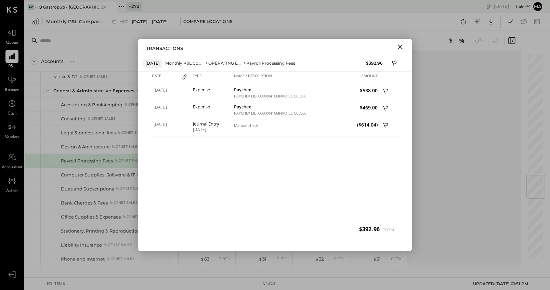
click at [402, 48] on icon "Close" at bounding box center [400, 46] width 5 height 5
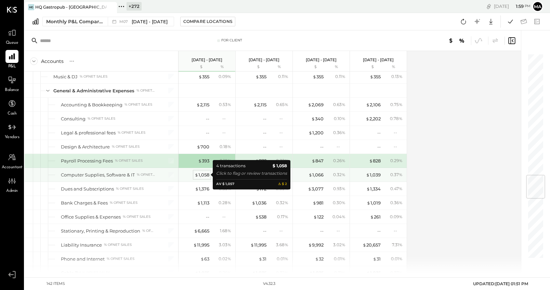
click at [203, 175] on div "$ 1,058" at bounding box center [202, 175] width 15 height 7
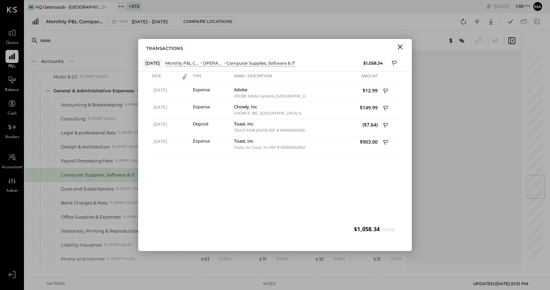
click at [400, 47] on icon "Close" at bounding box center [400, 46] width 5 height 5
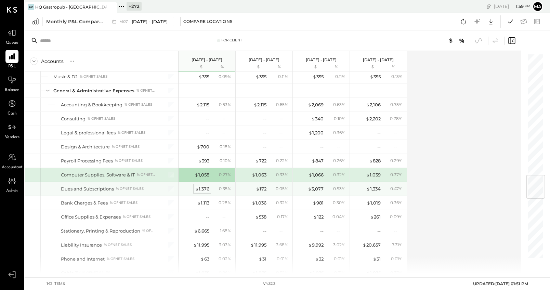
click at [202, 189] on div "$ 1,376" at bounding box center [202, 189] width 14 height 7
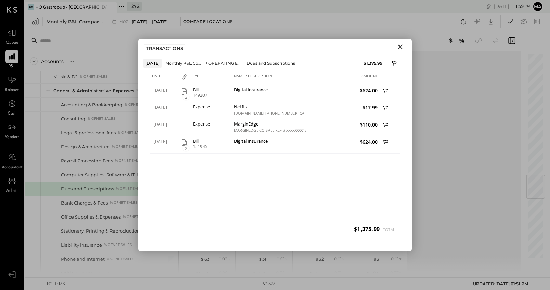
click at [402, 46] on icon "Close" at bounding box center [400, 47] width 8 height 8
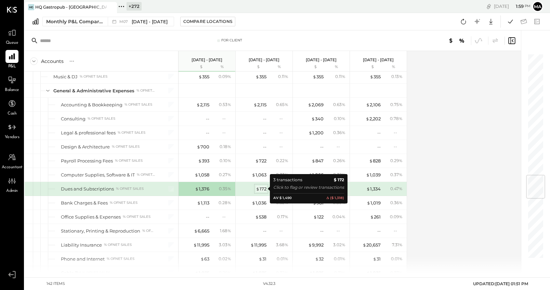
click at [261, 189] on div "$ 172" at bounding box center [261, 189] width 11 height 7
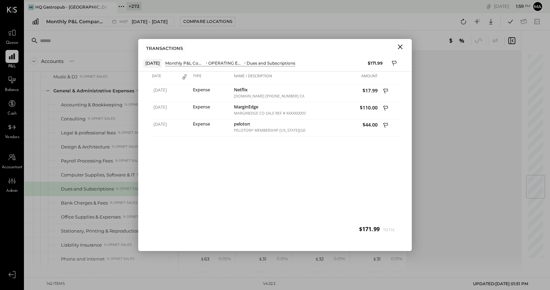
click at [400, 45] on icon "Close" at bounding box center [400, 47] width 8 height 8
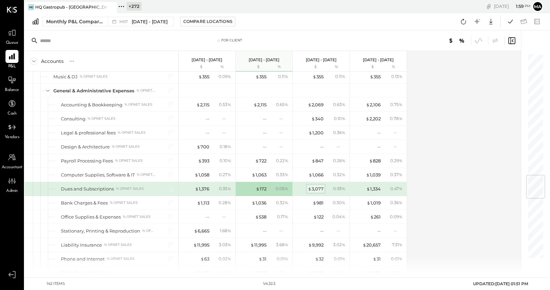
click at [315, 186] on div "$ 3,077" at bounding box center [316, 189] width 16 height 7
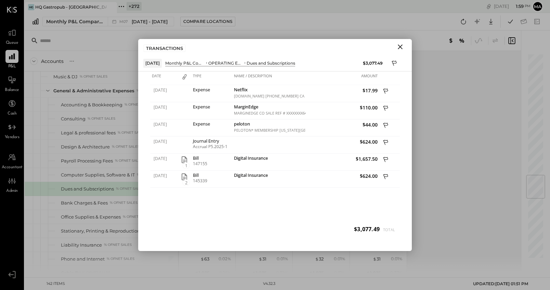
click at [401, 46] on icon "Close" at bounding box center [400, 46] width 5 height 5
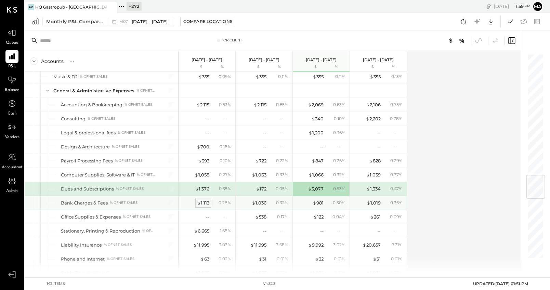
click at [204, 202] on div "$ 1,113" at bounding box center [203, 203] width 12 height 7
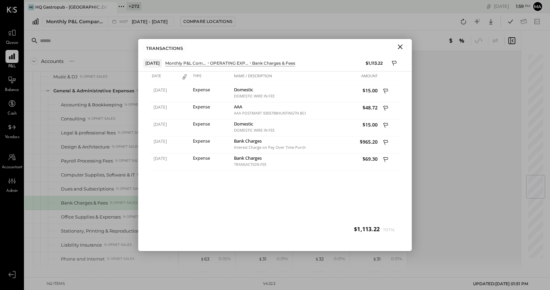
click at [402, 49] on icon "Close" at bounding box center [400, 46] width 5 height 5
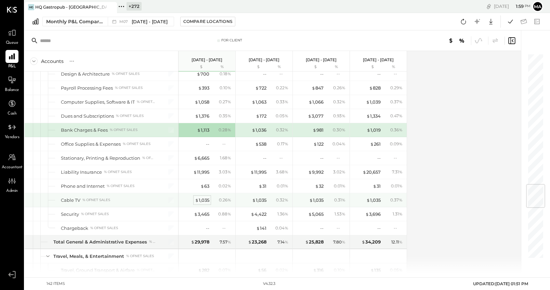
scroll to position [1111, 0]
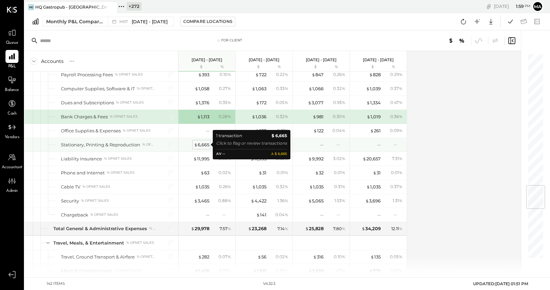
click at [203, 143] on div "$ 6,665" at bounding box center [201, 145] width 15 height 7
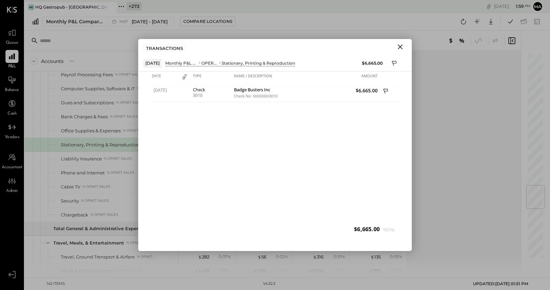
click at [401, 47] on icon "Close" at bounding box center [400, 47] width 8 height 8
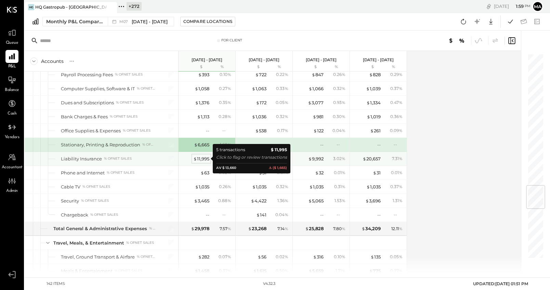
click at [203, 158] on div "$ 11,995" at bounding box center [201, 159] width 16 height 7
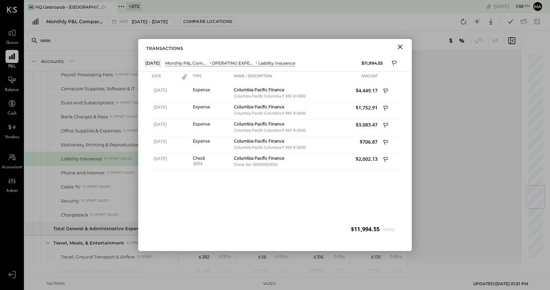
drag, startPoint x: 399, startPoint y: 47, endPoint x: 373, endPoint y: 66, distance: 32.2
click at [399, 47] on icon "Close" at bounding box center [400, 47] width 8 height 8
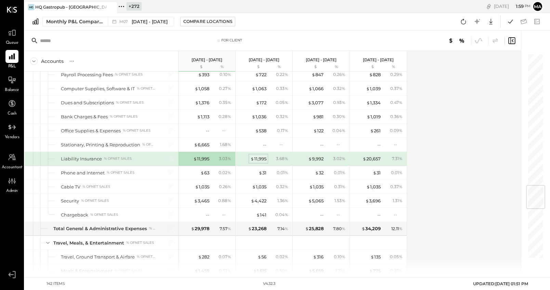
click at [261, 157] on div "$ 11,995" at bounding box center [258, 159] width 16 height 7
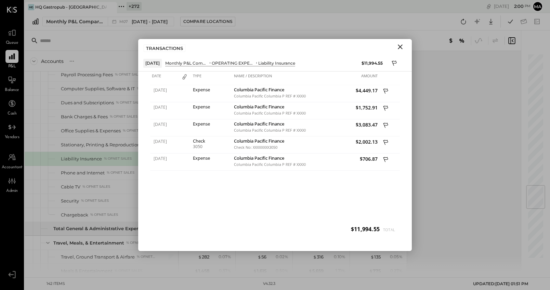
click at [401, 47] on icon "Close" at bounding box center [400, 47] width 8 height 8
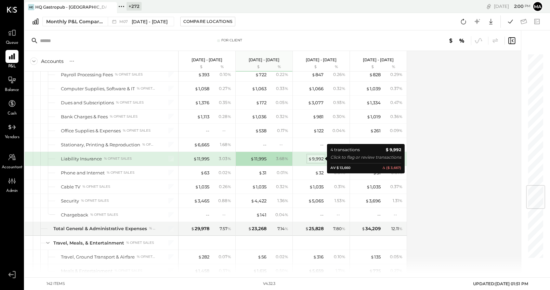
click at [315, 159] on div "$ 9,992" at bounding box center [315, 159] width 15 height 7
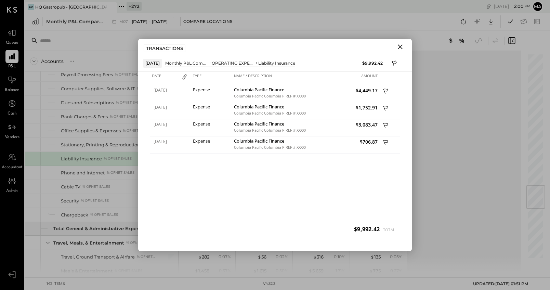
click at [401, 46] on icon "Close" at bounding box center [400, 46] width 5 height 5
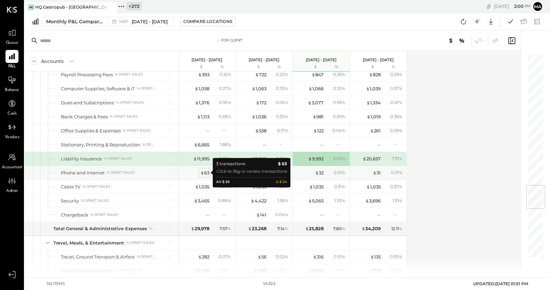
click at [205, 171] on div "$ 63" at bounding box center [204, 173] width 9 height 7
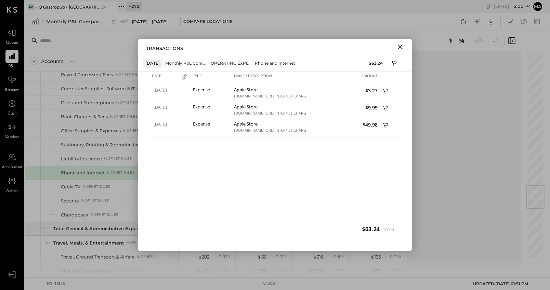
click at [398, 46] on icon "Close" at bounding box center [400, 46] width 5 height 5
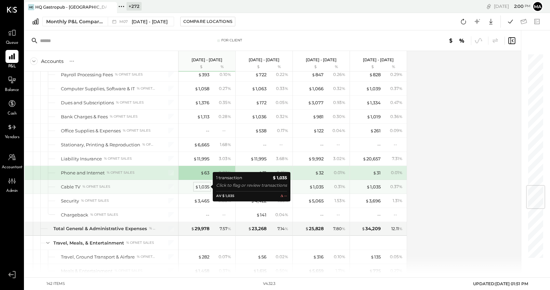
click at [205, 186] on div "$ 1,035" at bounding box center [202, 187] width 14 height 7
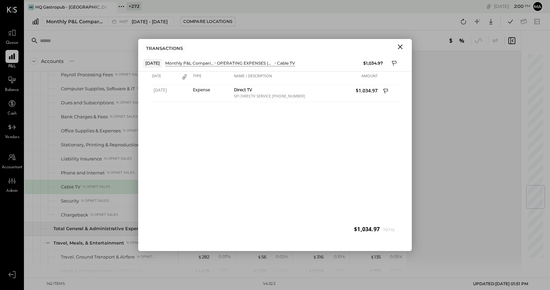
drag, startPoint x: 401, startPoint y: 44, endPoint x: 347, endPoint y: 90, distance: 71.4
click at [401, 44] on icon "Close" at bounding box center [400, 47] width 8 height 8
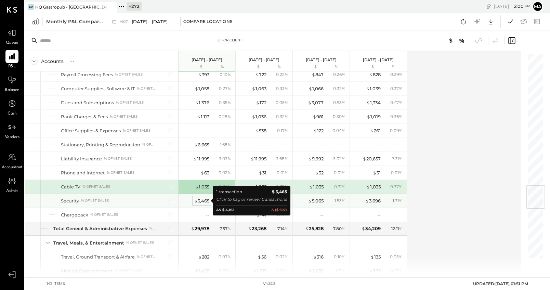
click at [202, 199] on div "$ 3,465" at bounding box center [201, 201] width 15 height 7
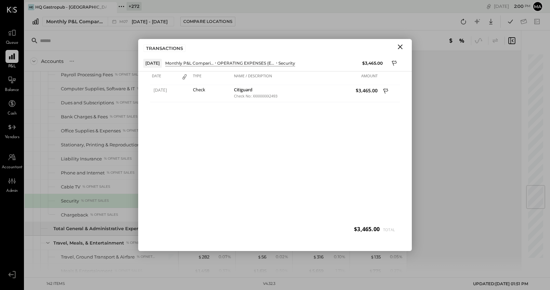
click at [401, 45] on icon "Close" at bounding box center [400, 47] width 8 height 8
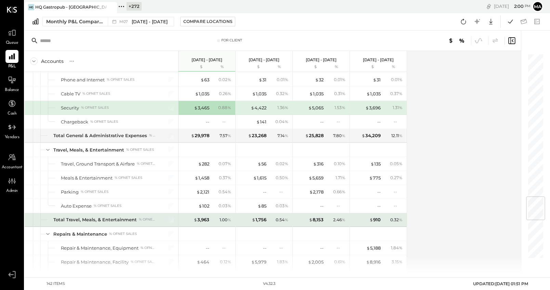
scroll to position [1206, 0]
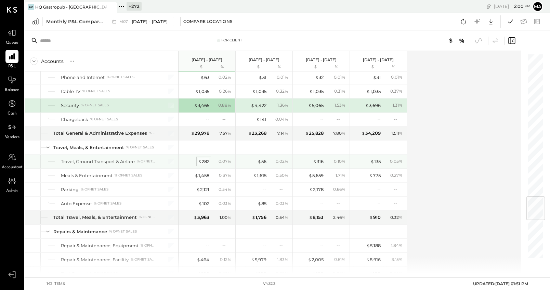
click at [203, 161] on div "$ 282" at bounding box center [203, 161] width 11 height 7
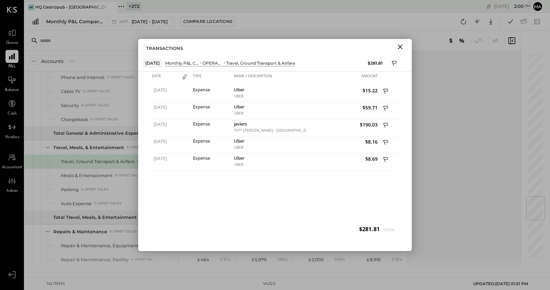
click at [401, 46] on icon "Close" at bounding box center [400, 46] width 5 height 5
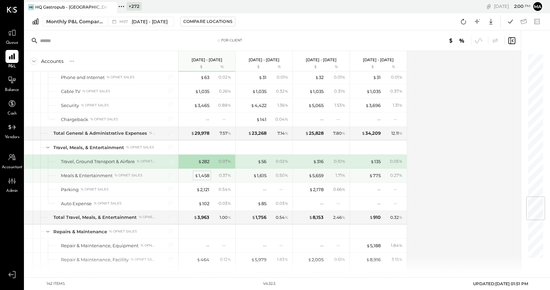
click at [200, 176] on div "$ 1,458" at bounding box center [202, 175] width 15 height 7
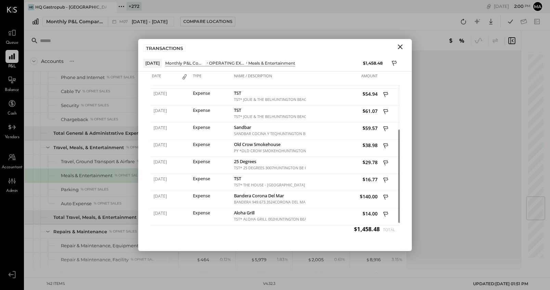
drag, startPoint x: 401, startPoint y: 47, endPoint x: 389, endPoint y: 55, distance: 14.4
click at [401, 47] on icon "Close" at bounding box center [400, 46] width 5 height 5
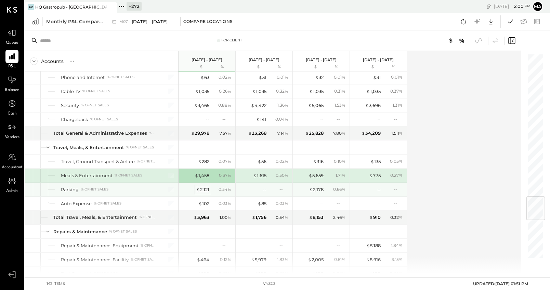
click at [204, 188] on div "$ 2,121" at bounding box center [202, 189] width 13 height 7
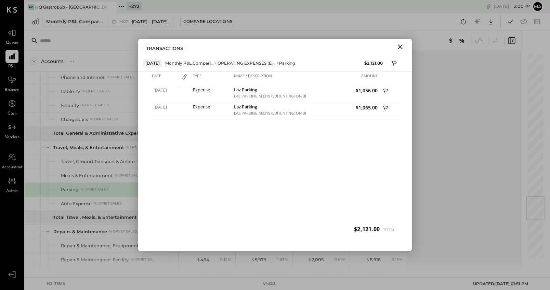
click at [400, 46] on icon "Close" at bounding box center [400, 47] width 8 height 8
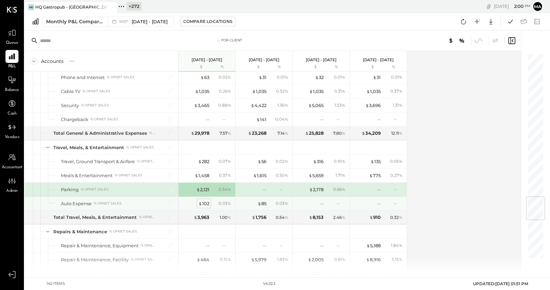
click at [200, 203] on span "$" at bounding box center [200, 203] width 4 height 5
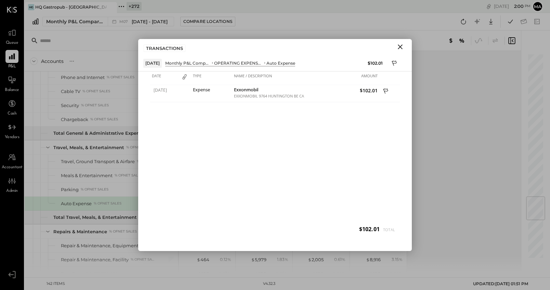
click at [401, 46] on icon "Close" at bounding box center [400, 46] width 5 height 5
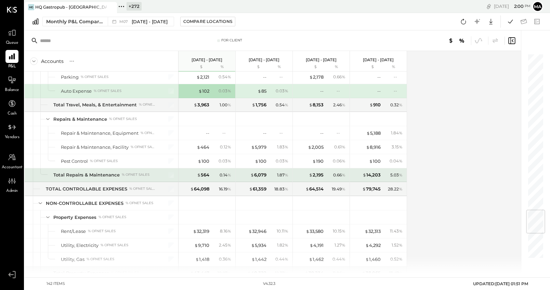
scroll to position [1321, 0]
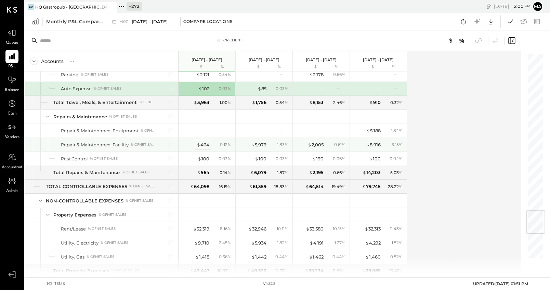
click at [206, 145] on div "$ 464" at bounding box center [203, 145] width 13 height 7
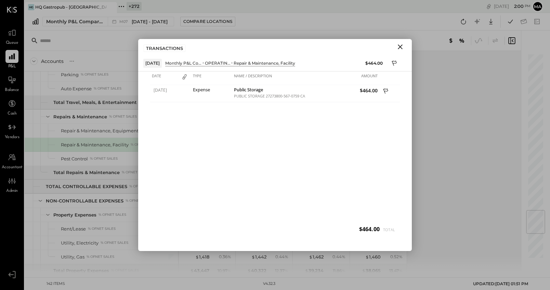
click at [399, 46] on icon "Close" at bounding box center [400, 47] width 8 height 8
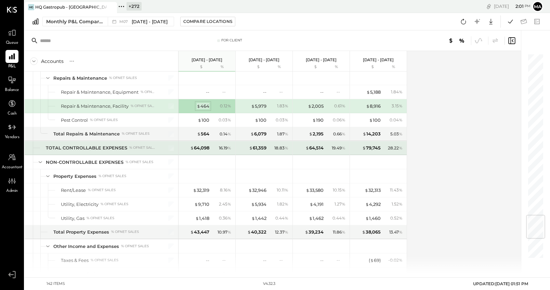
scroll to position [1362, 0]
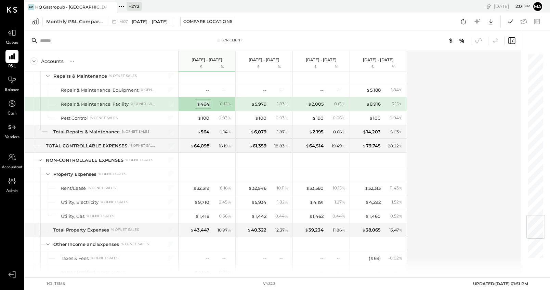
click at [203, 102] on div "$ 464" at bounding box center [203, 104] width 13 height 7
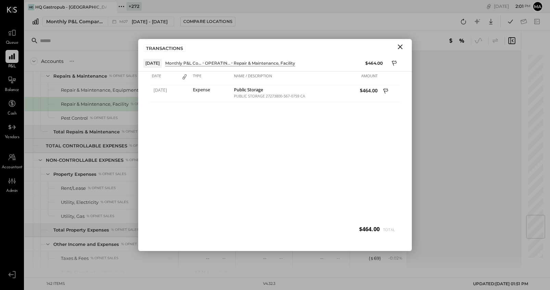
click at [400, 45] on icon "Close" at bounding box center [400, 47] width 8 height 8
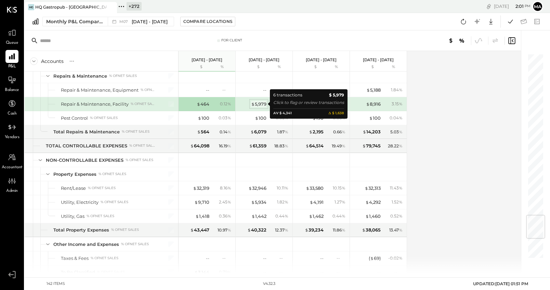
click at [260, 102] on div "$ 5,979" at bounding box center [258, 104] width 15 height 7
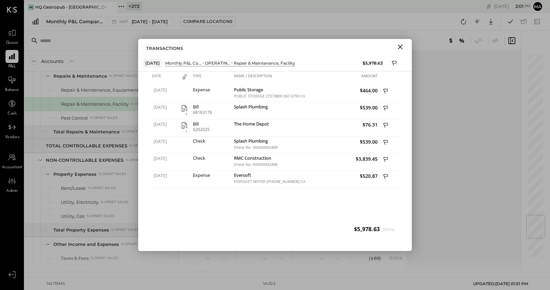
click at [400, 47] on icon "Close" at bounding box center [400, 46] width 5 height 5
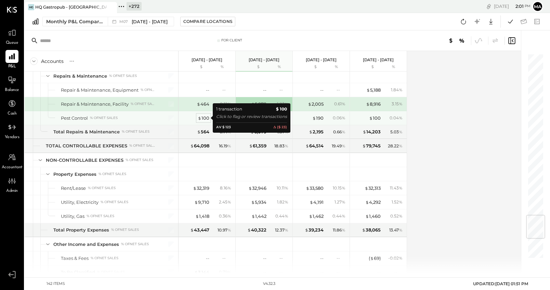
click at [203, 118] on div "$ 100" at bounding box center [204, 118] width 12 height 7
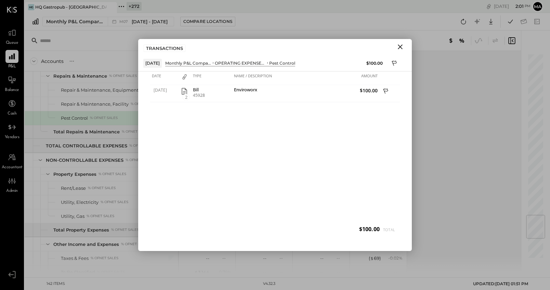
click at [401, 46] on icon "Close" at bounding box center [400, 46] width 5 height 5
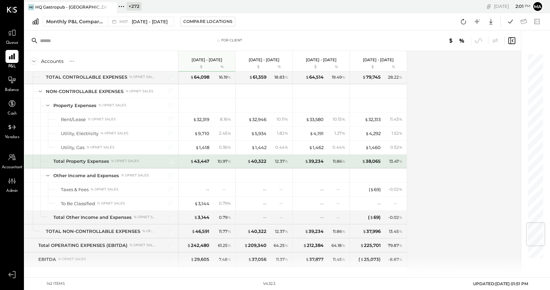
scroll to position [1431, 0]
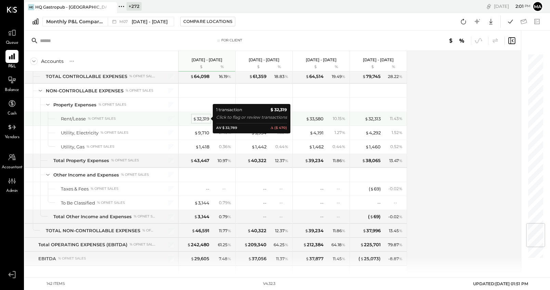
click at [202, 119] on div "$ 32,319" at bounding box center [201, 119] width 16 height 7
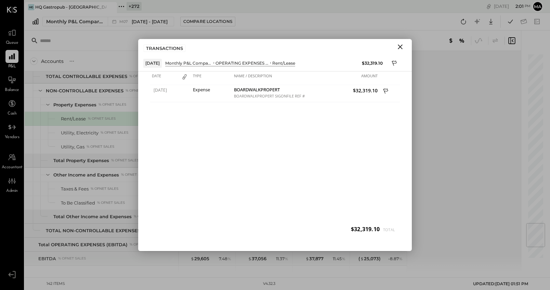
click at [401, 46] on icon "Close" at bounding box center [400, 47] width 8 height 8
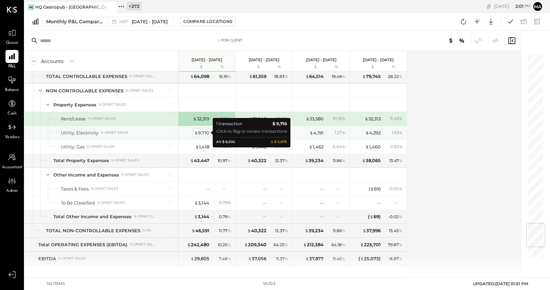
click at [200, 132] on div "$ 9,710" at bounding box center [201, 133] width 15 height 7
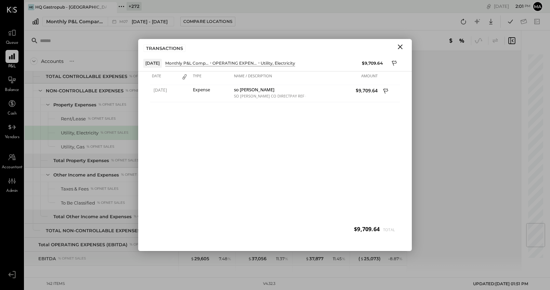
click at [400, 48] on icon "Close" at bounding box center [400, 47] width 8 height 8
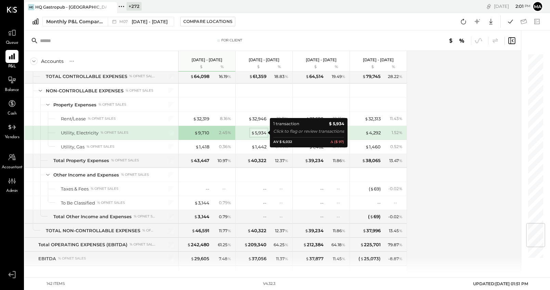
click at [262, 132] on div "$ 5,934" at bounding box center [258, 133] width 15 height 7
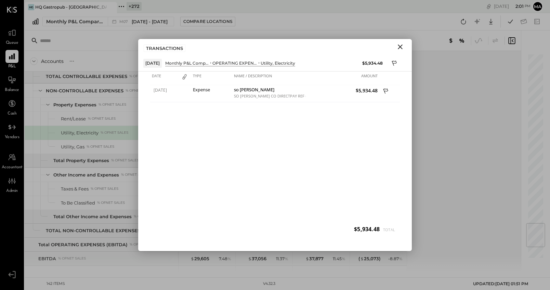
click at [400, 47] on icon "Close" at bounding box center [400, 46] width 5 height 5
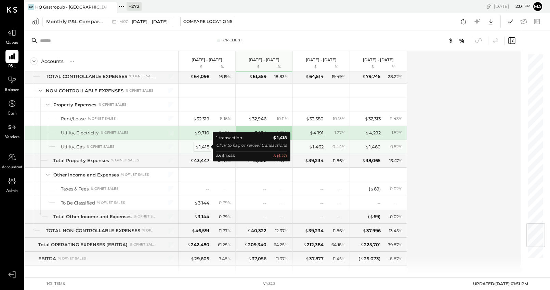
click at [204, 147] on div "$ 1,418" at bounding box center [202, 147] width 14 height 7
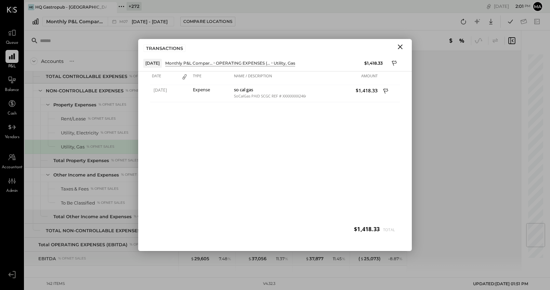
drag, startPoint x: 400, startPoint y: 47, endPoint x: 371, endPoint y: 69, distance: 36.3
click at [400, 47] on icon "Close" at bounding box center [400, 46] width 5 height 5
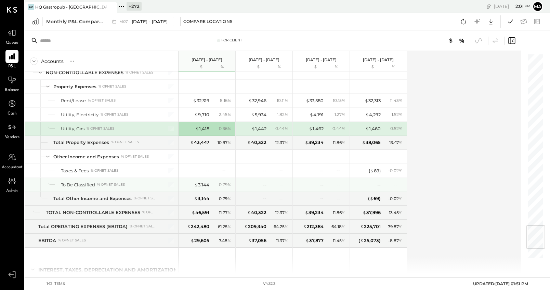
scroll to position [1450, 0]
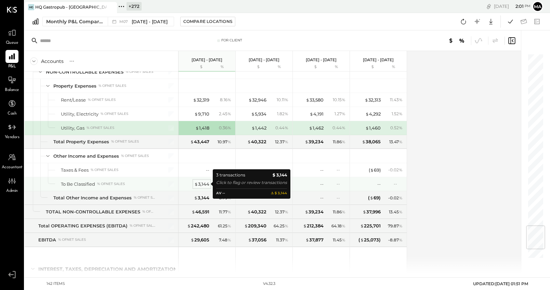
click at [200, 183] on div "$ 3,144" at bounding box center [201, 184] width 15 height 7
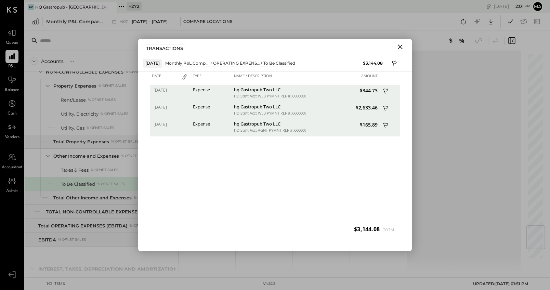
click at [400, 46] on icon "Close" at bounding box center [400, 47] width 8 height 8
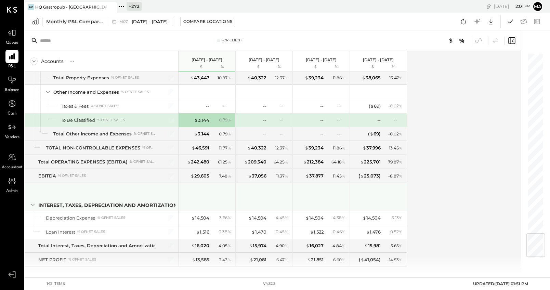
scroll to position [1525, 0]
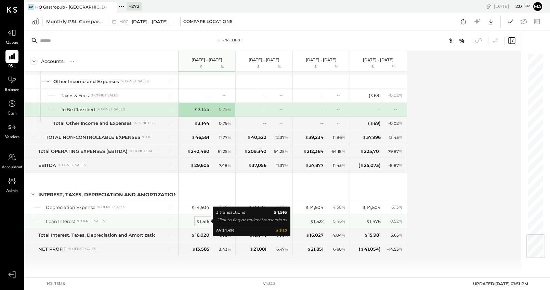
click at [201, 221] on div "$ 1,516" at bounding box center [202, 221] width 13 height 7
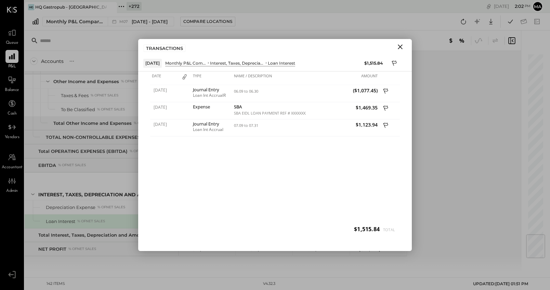
click at [401, 47] on icon "Close" at bounding box center [400, 46] width 5 height 5
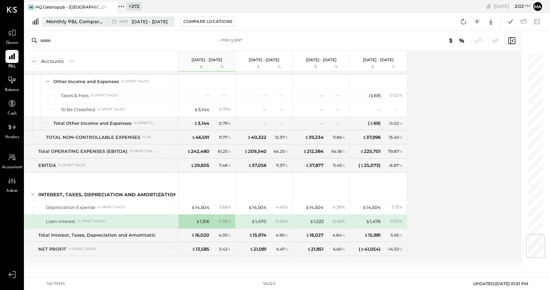
click at [97, 21] on div "Monthly P&L Comparison" at bounding box center [74, 21] width 57 height 7
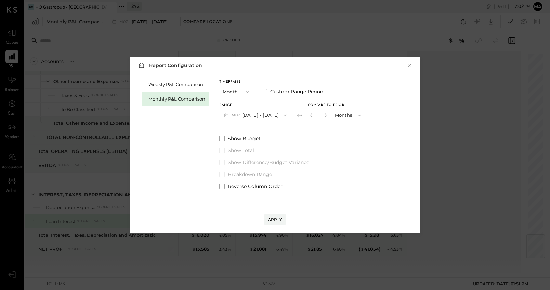
click at [238, 91] on button "Month" at bounding box center [236, 92] width 34 height 13
click at [230, 115] on span "YTD" at bounding box center [228, 116] width 7 height 4
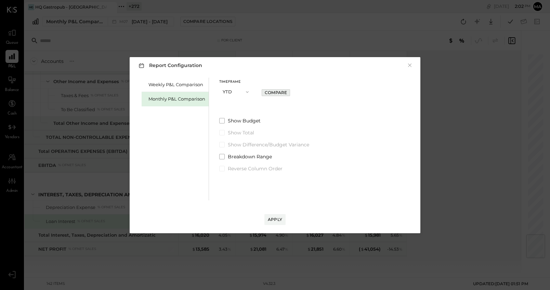
click at [276, 91] on div "Compare" at bounding box center [276, 93] width 22 height 6
click at [273, 219] on div "Apply" at bounding box center [275, 220] width 14 height 6
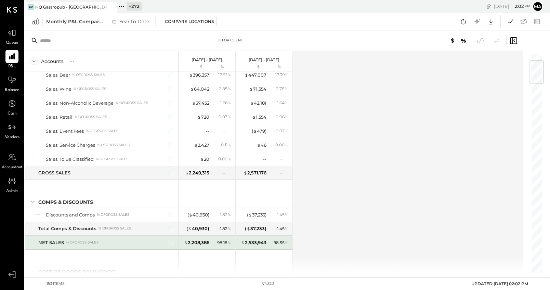
scroll to position [61, 0]
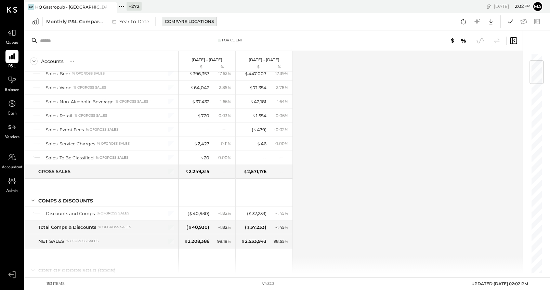
click at [198, 20] on div "Compare Locations" at bounding box center [189, 21] width 49 height 6
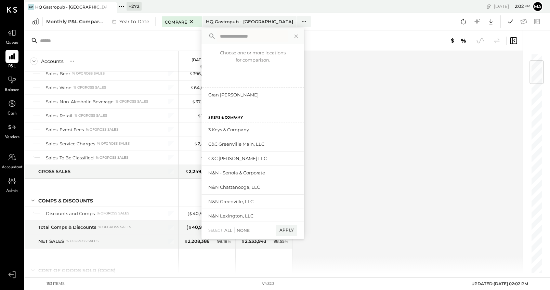
click at [198, 20] on div "Compare" at bounding box center [182, 21] width 34 height 8
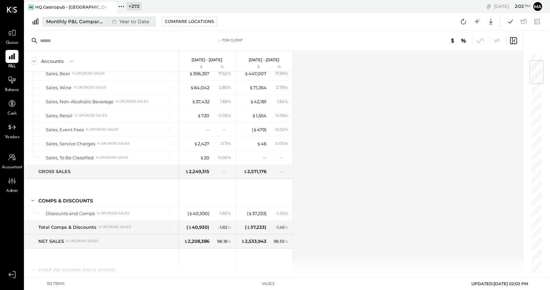
click at [138, 20] on div "Year to Date" at bounding box center [130, 21] width 44 height 9
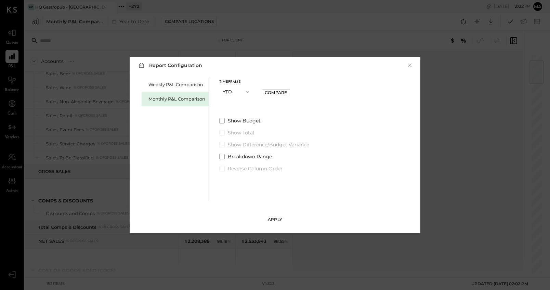
click at [276, 219] on div "Apply" at bounding box center [275, 220] width 14 height 6
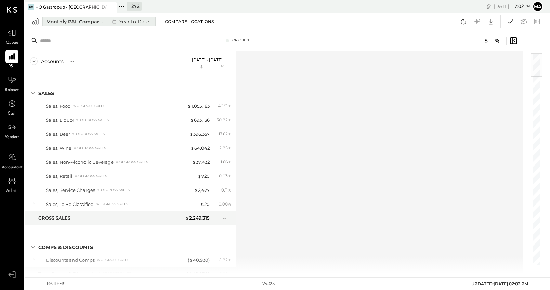
click at [132, 19] on div "Year to Date" at bounding box center [130, 21] width 44 height 9
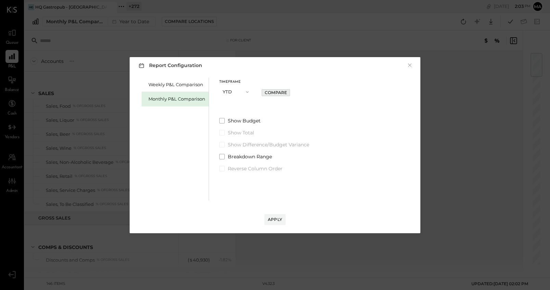
click at [281, 92] on div "Compare" at bounding box center [276, 93] width 22 height 6
click at [223, 144] on span at bounding box center [221, 144] width 5 height 5
click at [276, 219] on div "Apply" at bounding box center [275, 220] width 14 height 6
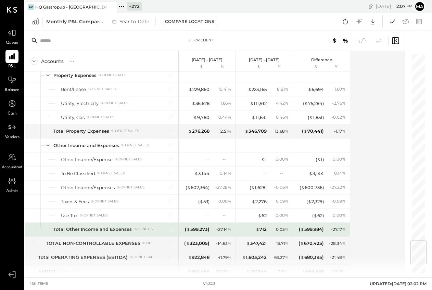
scroll to position [1573, 0]
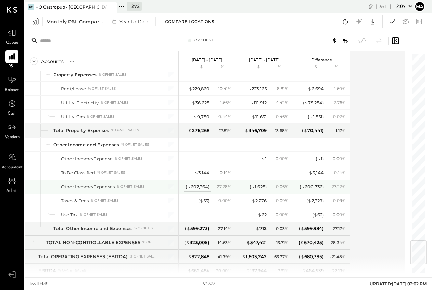
click at [194, 185] on div "( $ 602,364 )" at bounding box center [197, 187] width 24 height 7
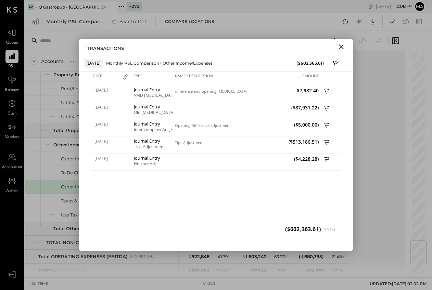
click at [341, 46] on icon "Close" at bounding box center [341, 47] width 8 height 8
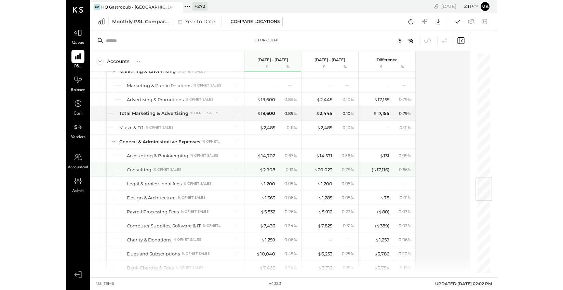
scroll to position [1041, 0]
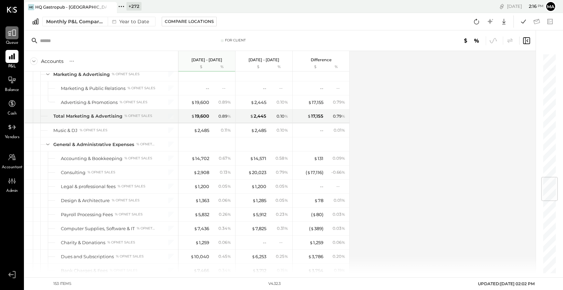
click at [12, 36] on icon at bounding box center [12, 32] width 9 height 9
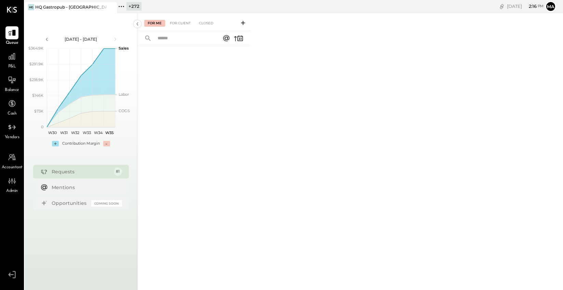
click at [244, 21] on icon at bounding box center [243, 23] width 7 height 7
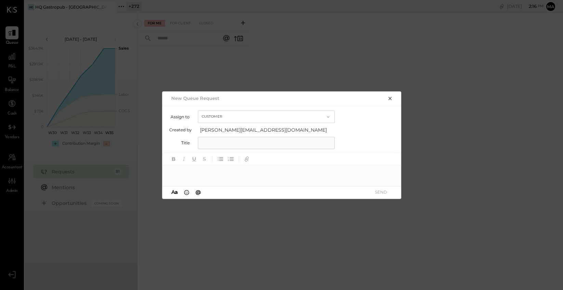
click at [218, 113] on button "Customer" at bounding box center [266, 117] width 137 height 13
click at [217, 128] on span "Accountant" at bounding box center [216, 129] width 25 height 4
click at [211, 142] on input "text" at bounding box center [266, 143] width 137 height 12
type input "**********"
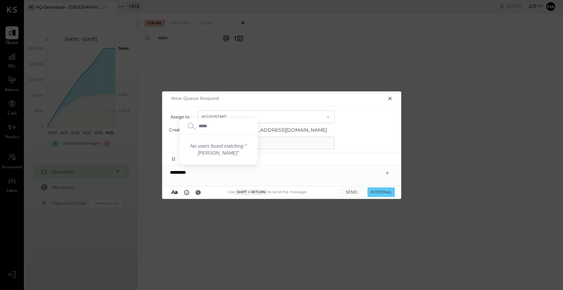
type input "****"
click at [273, 144] on input "**********" at bounding box center [266, 143] width 137 height 12
type input "******"
click at [212, 141] on input "****" at bounding box center [218, 143] width 73 height 10
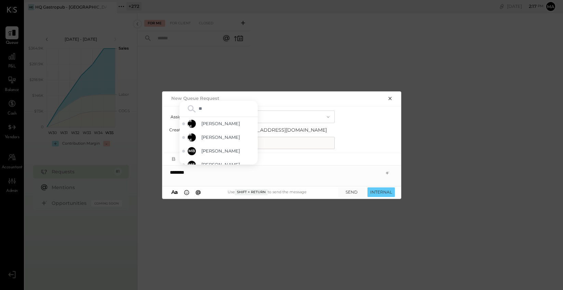
type input "*"
type input "****"
click at [217, 156] on span "[PERSON_NAME]" at bounding box center [229, 157] width 54 height 7
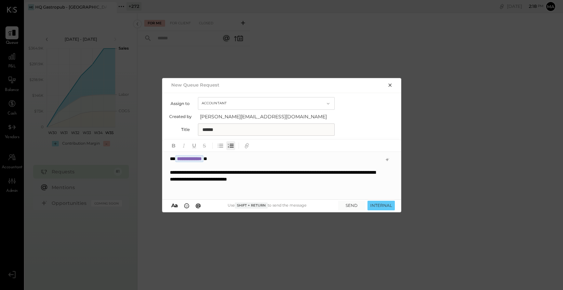
click at [231, 144] on icon "button" at bounding box center [232, 146] width 4 height 4
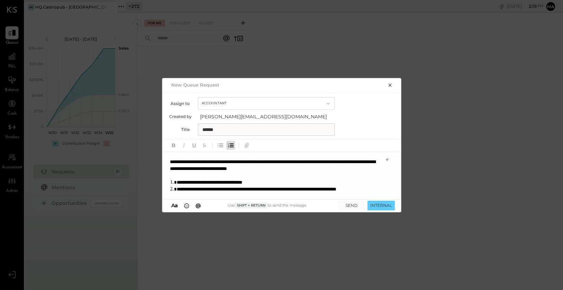
scroll to position [17, 0]
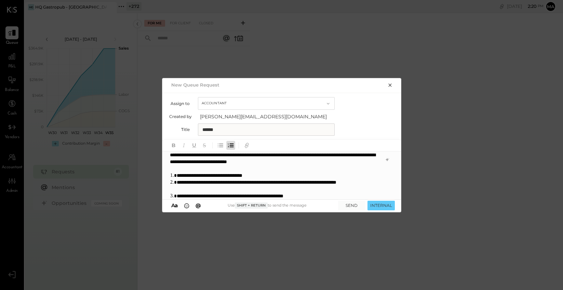
click at [328, 195] on li "**********" at bounding box center [278, 196] width 203 height 7
click at [348, 196] on li "**********" at bounding box center [278, 196] width 203 height 7
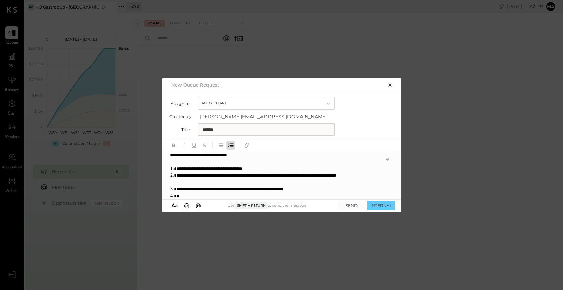
click at [347, 190] on li "**********" at bounding box center [278, 189] width 203 height 7
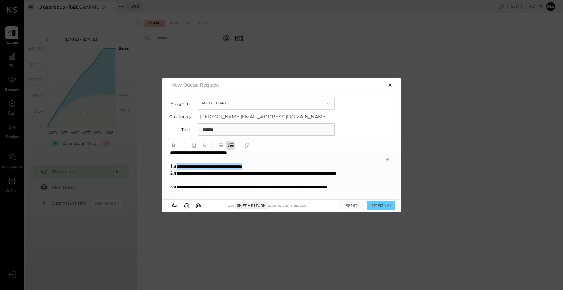
scroll to position [28, 0]
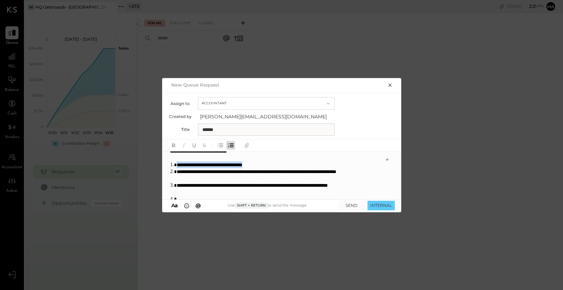
drag, startPoint x: 283, startPoint y: 166, endPoint x: 172, endPoint y: 165, distance: 110.9
click at [177, 165] on li "**********" at bounding box center [278, 164] width 203 height 7
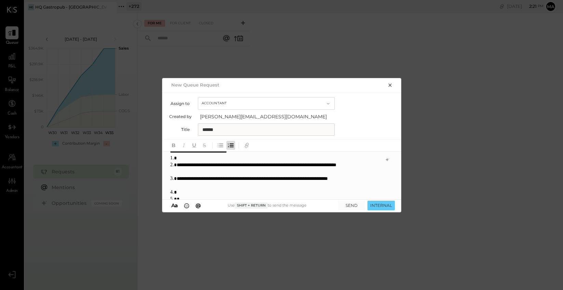
scroll to position [24, 0]
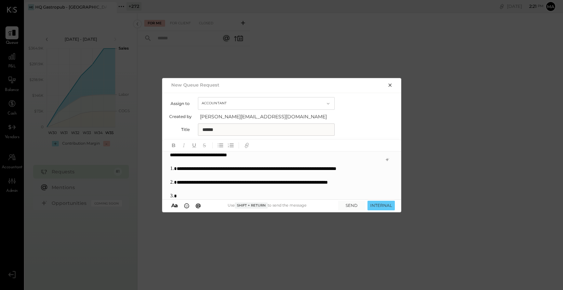
click at [178, 182] on li "**********" at bounding box center [278, 186] width 203 height 14
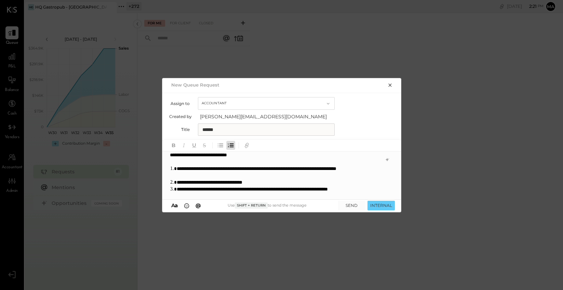
click at [259, 196] on li "**********" at bounding box center [278, 193] width 203 height 14
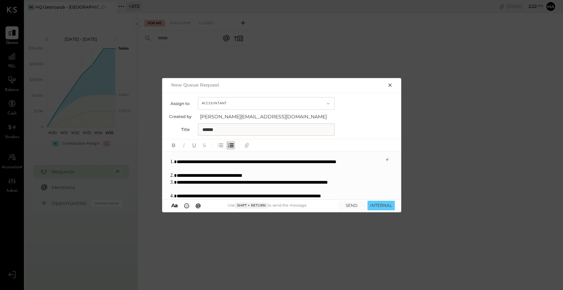
scroll to position [38, 0]
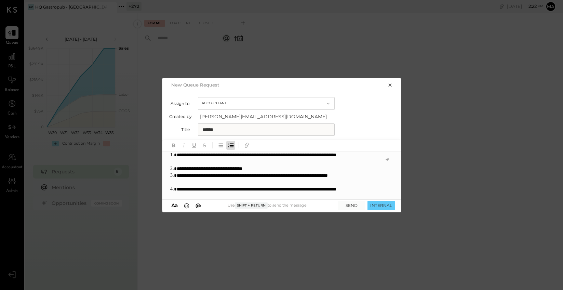
click at [241, 192] on li "**********" at bounding box center [278, 193] width 203 height 14
click at [254, 190] on li "**********" at bounding box center [278, 193] width 203 height 14
click at [304, 189] on li "**********" at bounding box center [278, 193] width 203 height 14
click at [267, 196] on li "**********" at bounding box center [278, 193] width 203 height 14
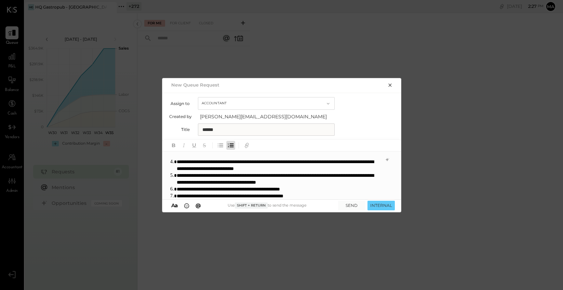
scroll to position [86, 0]
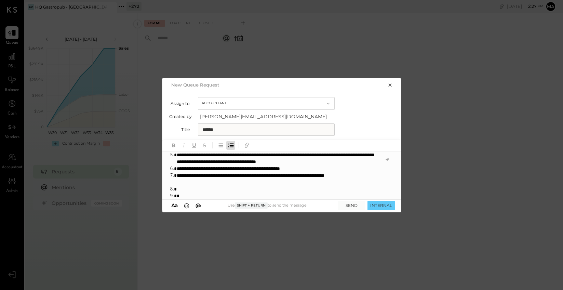
click at [456, 91] on div "**********" at bounding box center [281, 145] width 563 height 290
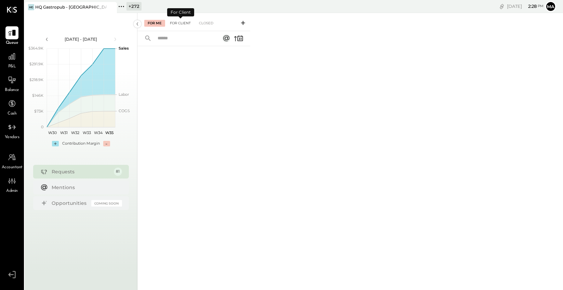
click at [179, 22] on div "For Client" at bounding box center [181, 23] width 28 height 7
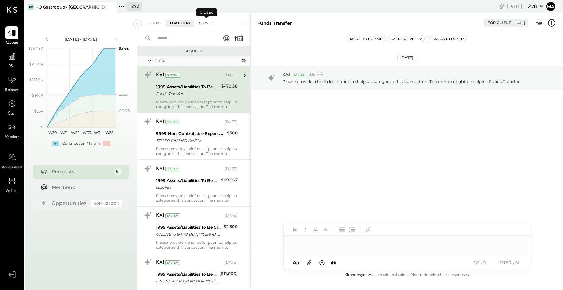
click at [206, 22] on div "Closed" at bounding box center [206, 23] width 21 height 7
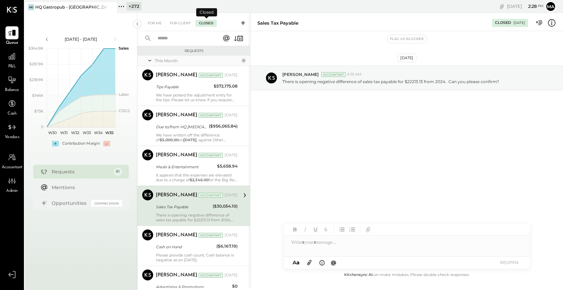
scroll to position [38, 0]
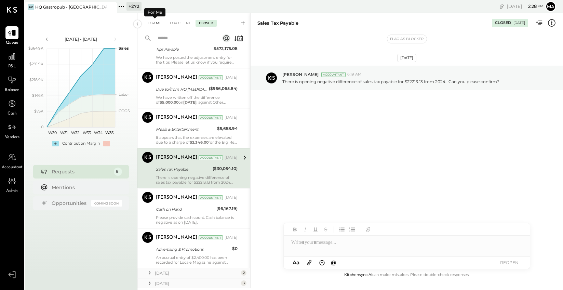
click at [153, 21] on div "For Me" at bounding box center [154, 23] width 21 height 7
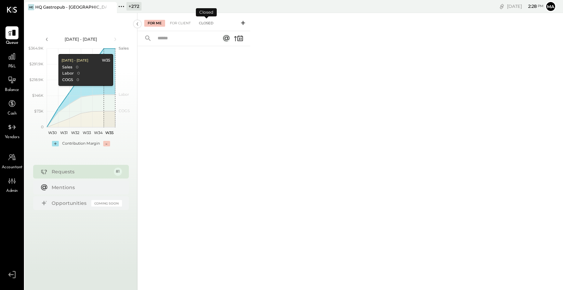
click at [207, 22] on div "Closed" at bounding box center [206, 23] width 21 height 7
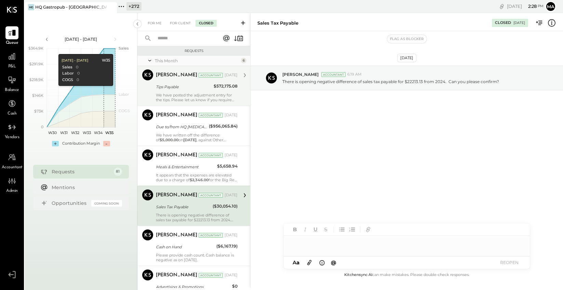
click at [189, 89] on div "Tips Payable" at bounding box center [184, 86] width 56 height 7
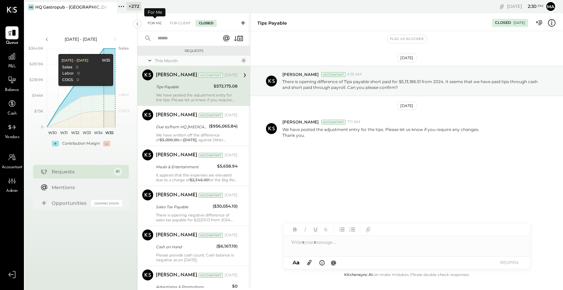
click at [154, 22] on div "For Me" at bounding box center [154, 23] width 21 height 7
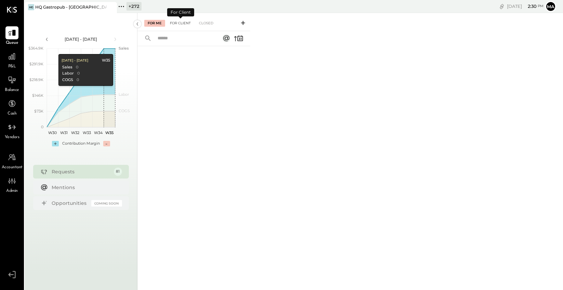
click at [185, 22] on div "For Client" at bounding box center [181, 23] width 28 height 7
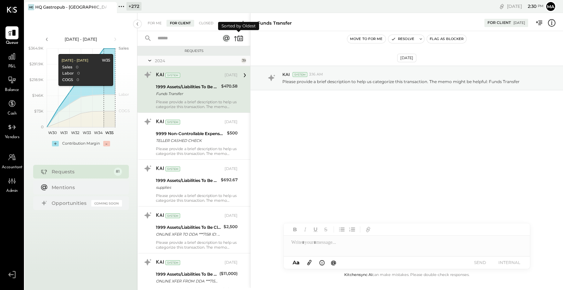
click at [240, 37] on icon at bounding box center [239, 39] width 10 height 10
